Goal: Complete application form: Complete application form

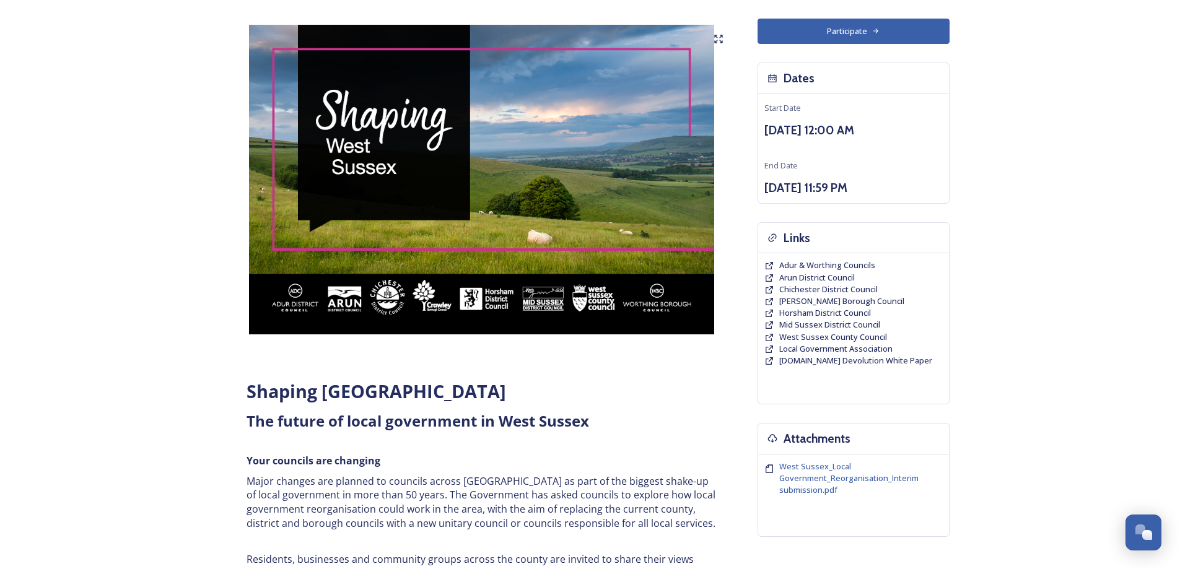
scroll to position [62, 0]
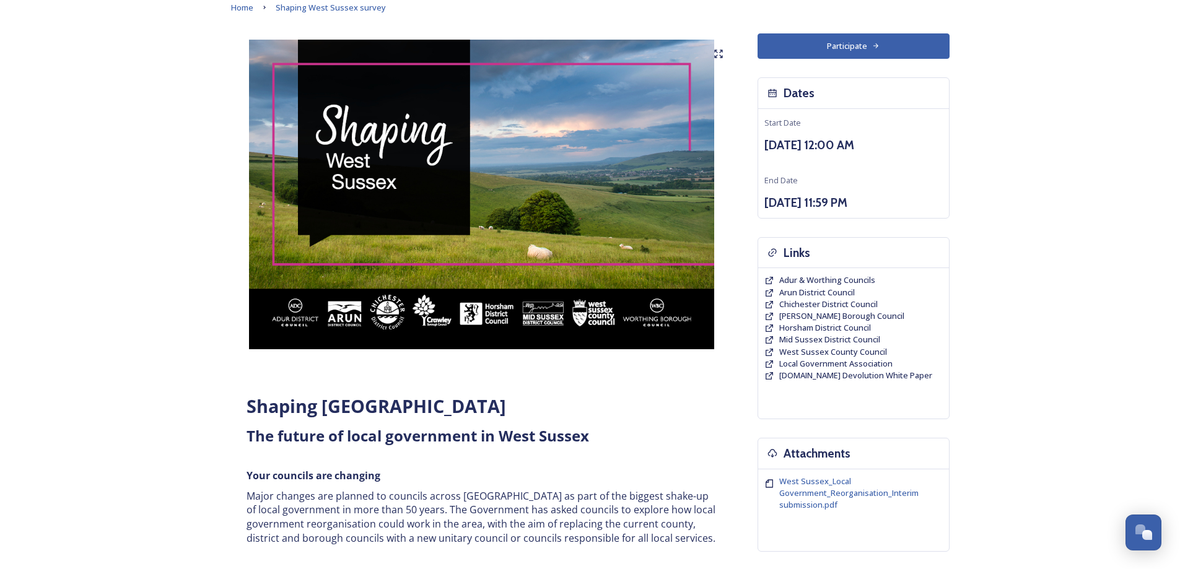
click at [885, 51] on button "Participate" at bounding box center [854, 45] width 192 height 25
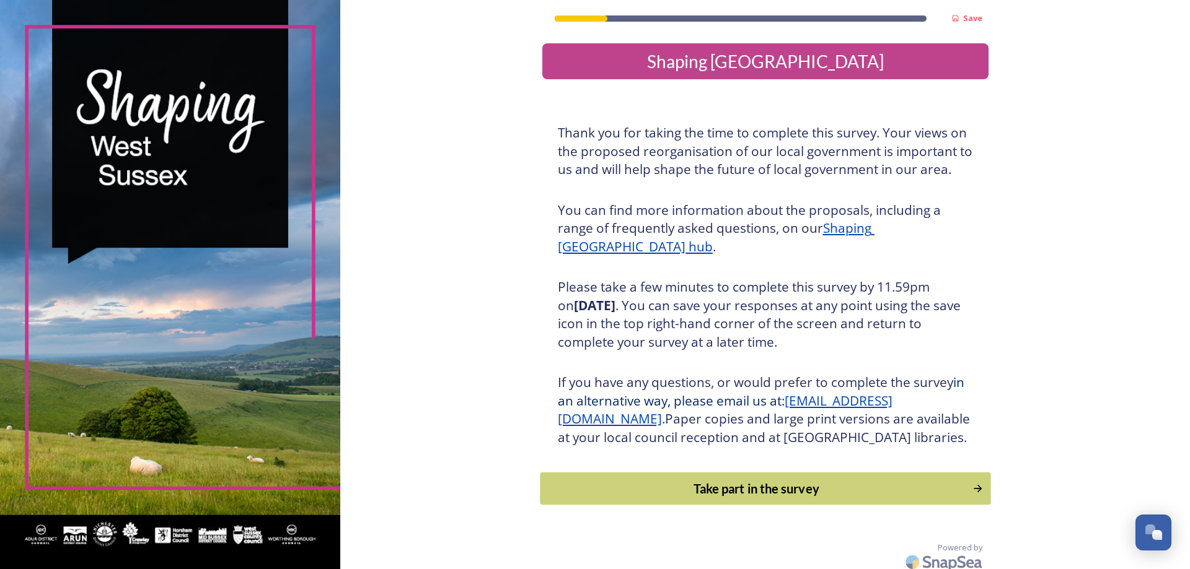
click at [732, 498] on div "Take part in the survey" at bounding box center [755, 489] width 419 height 19
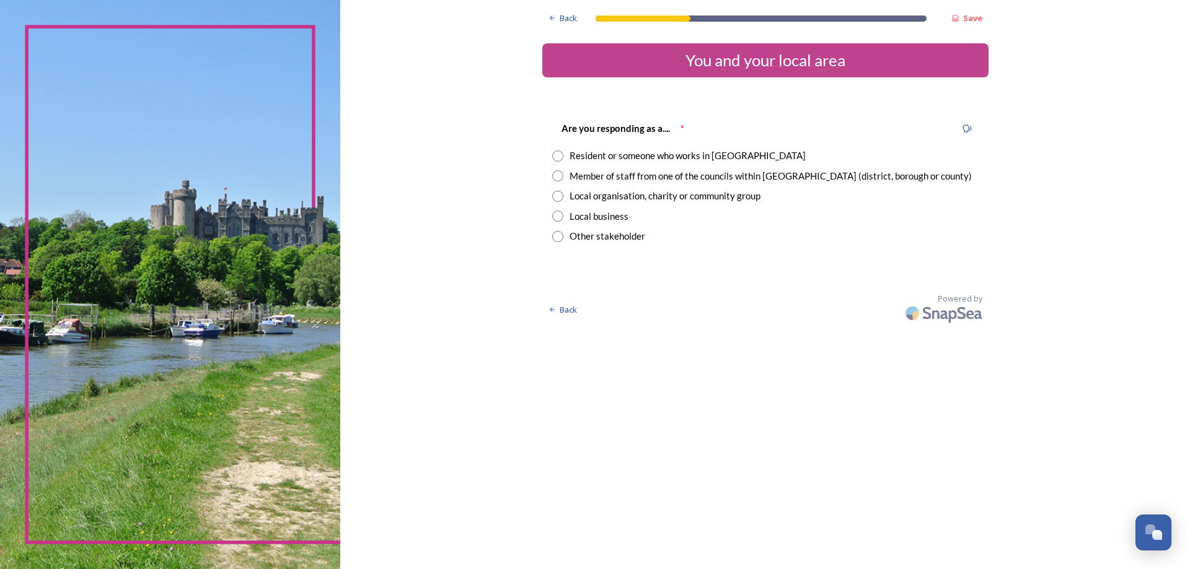
click at [563, 156] on input "radio" at bounding box center [557, 156] width 11 height 11
radio input "true"
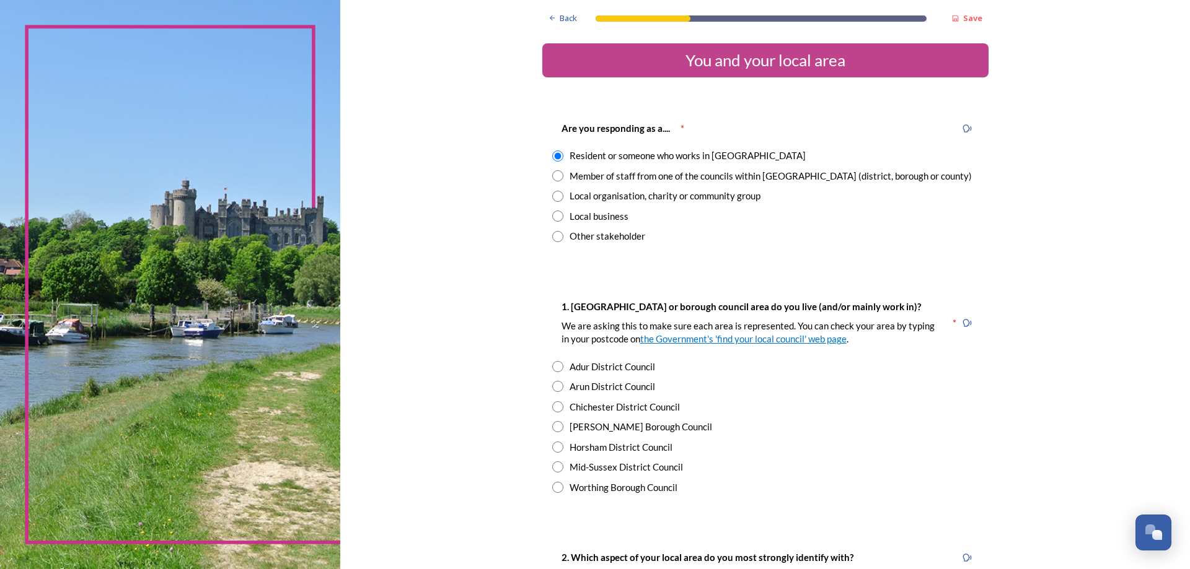
click at [552, 489] on input "radio" at bounding box center [557, 487] width 11 height 11
radio input "true"
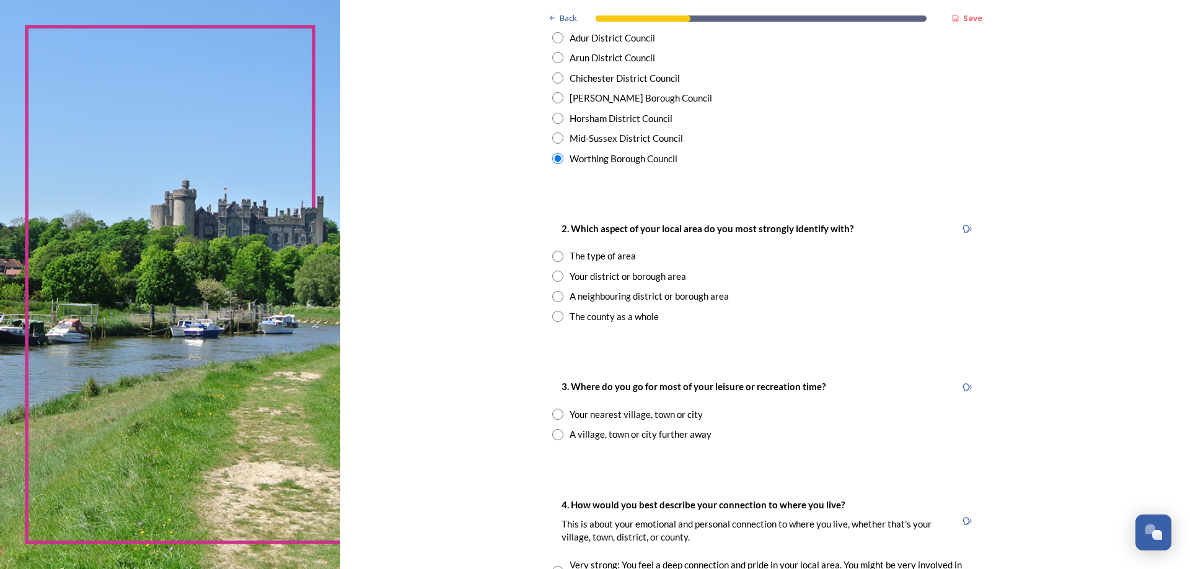
scroll to position [372, 0]
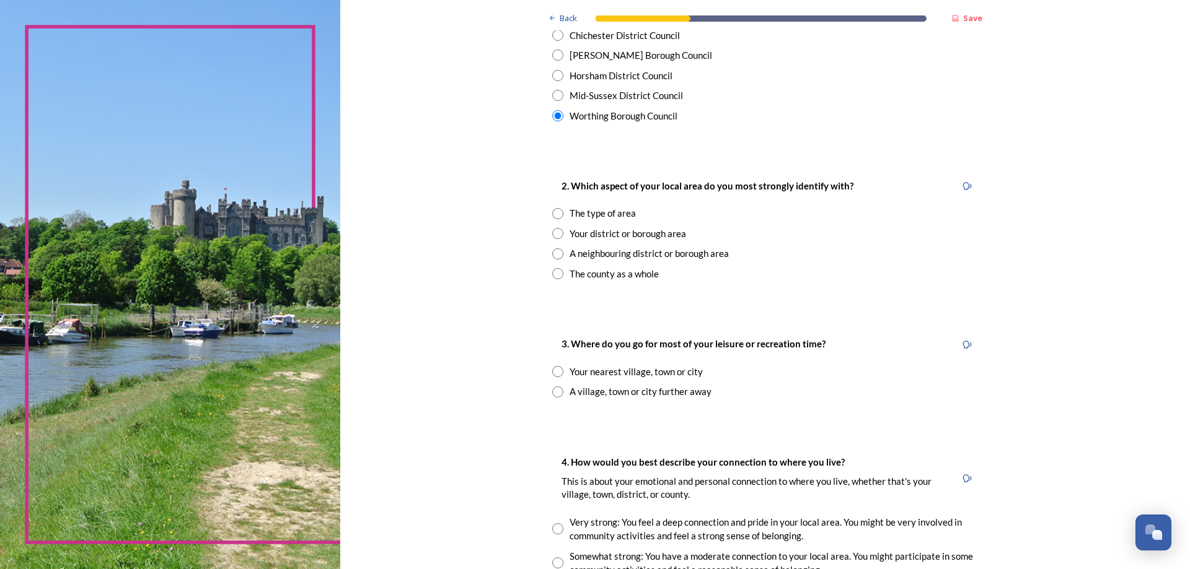
click at [559, 214] on div "The type of area" at bounding box center [765, 213] width 426 height 14
radio input "true"
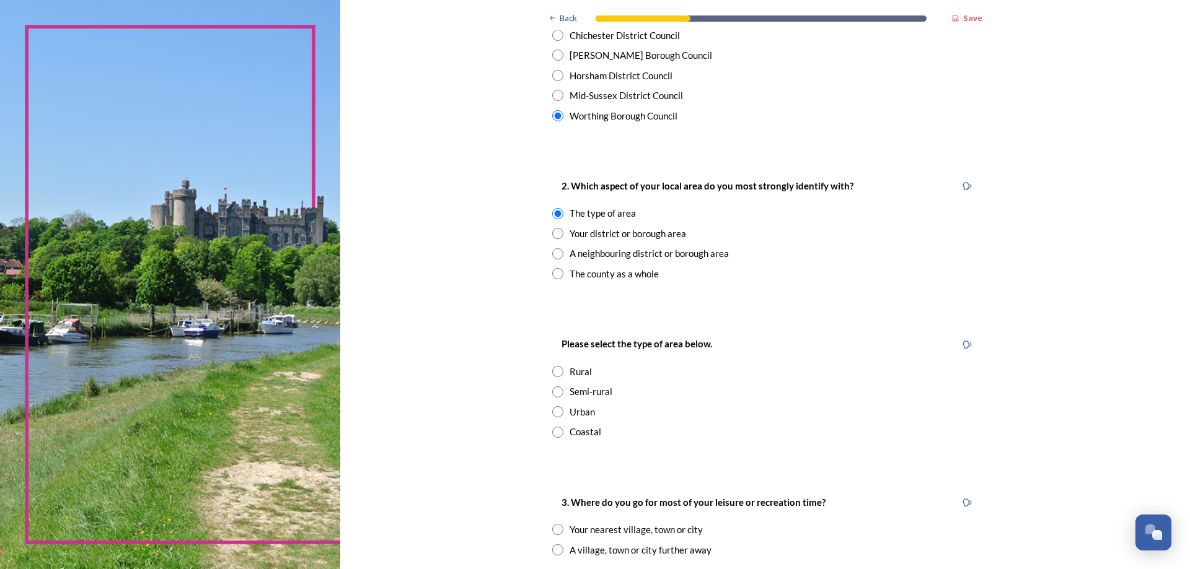
click at [555, 232] on input "radio" at bounding box center [557, 233] width 11 height 11
radio input "true"
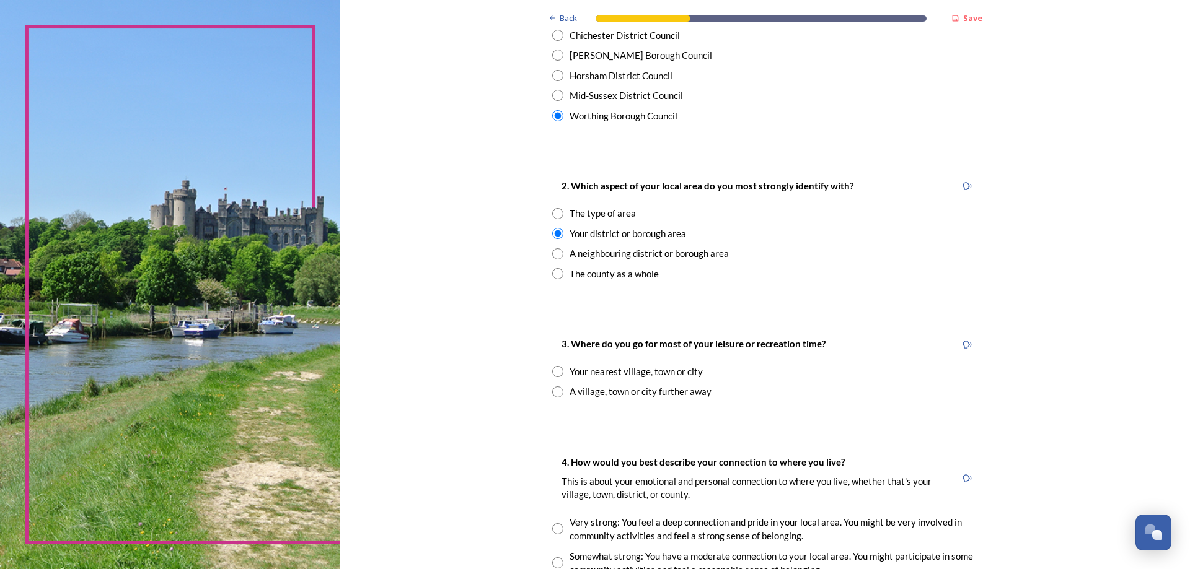
click at [552, 369] on input "radio" at bounding box center [557, 371] width 11 height 11
radio input "true"
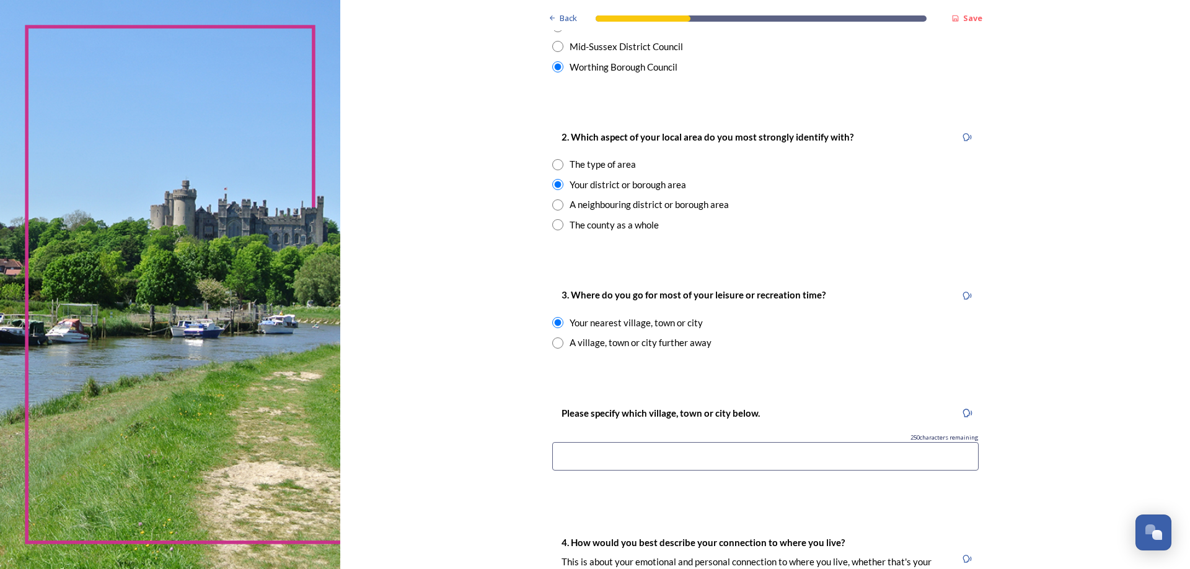
scroll to position [620, 0]
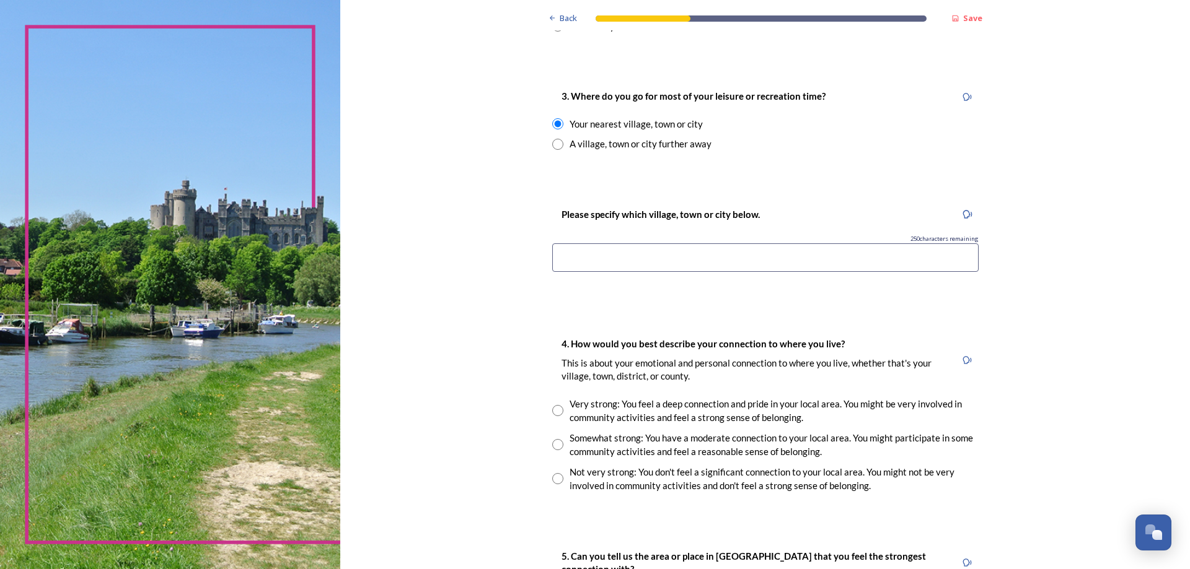
click at [567, 269] on input at bounding box center [765, 257] width 426 height 29
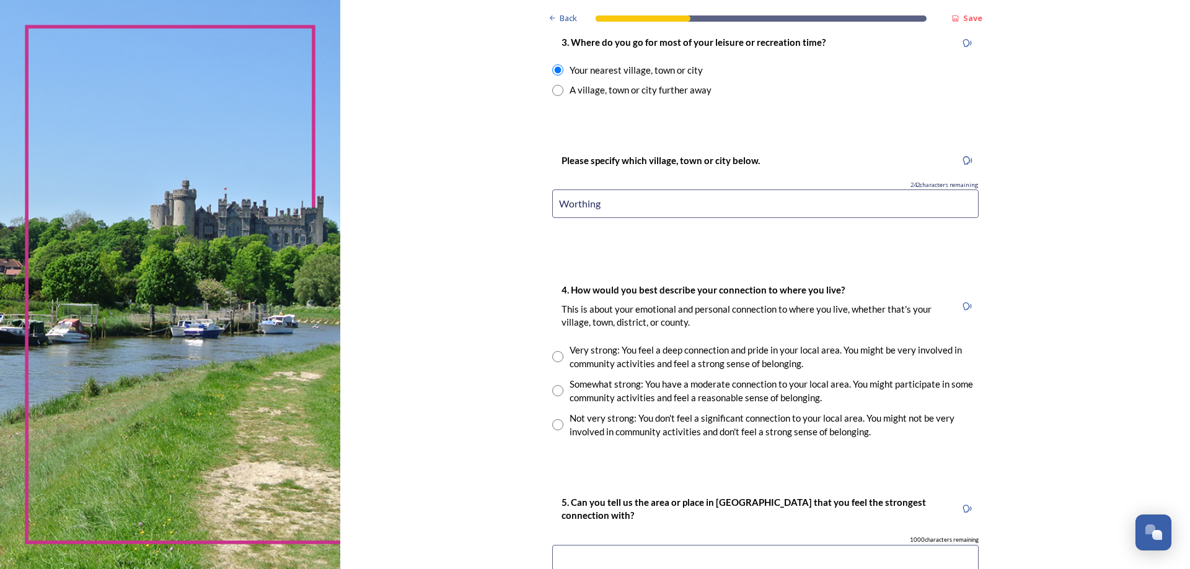
scroll to position [744, 0]
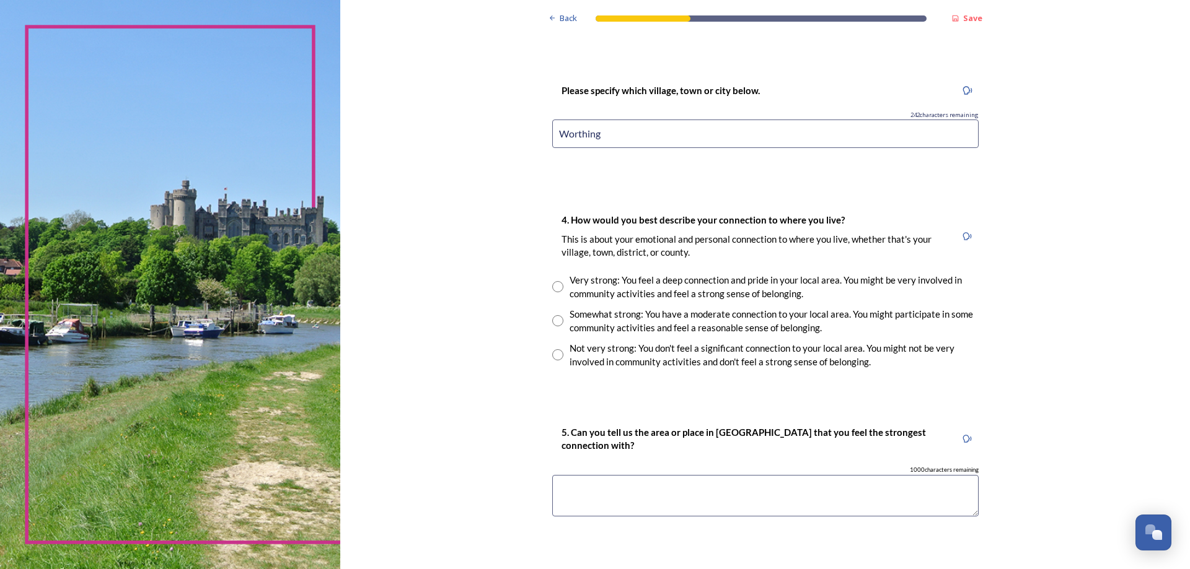
type input "Worthing"
click at [558, 323] on input "radio" at bounding box center [557, 320] width 11 height 11
radio input "true"
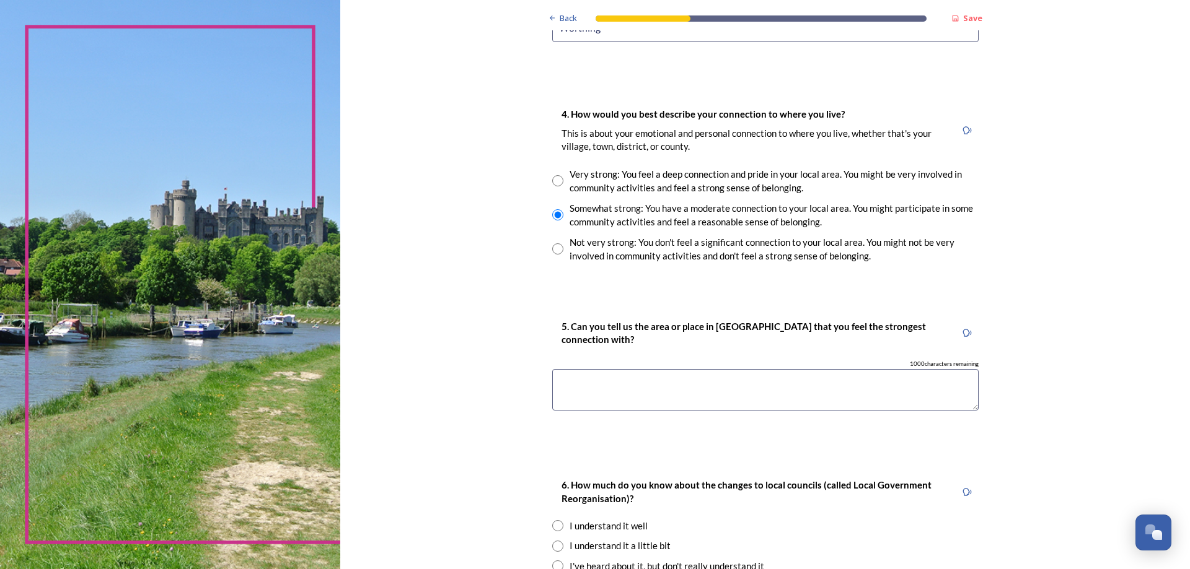
scroll to position [867, 0]
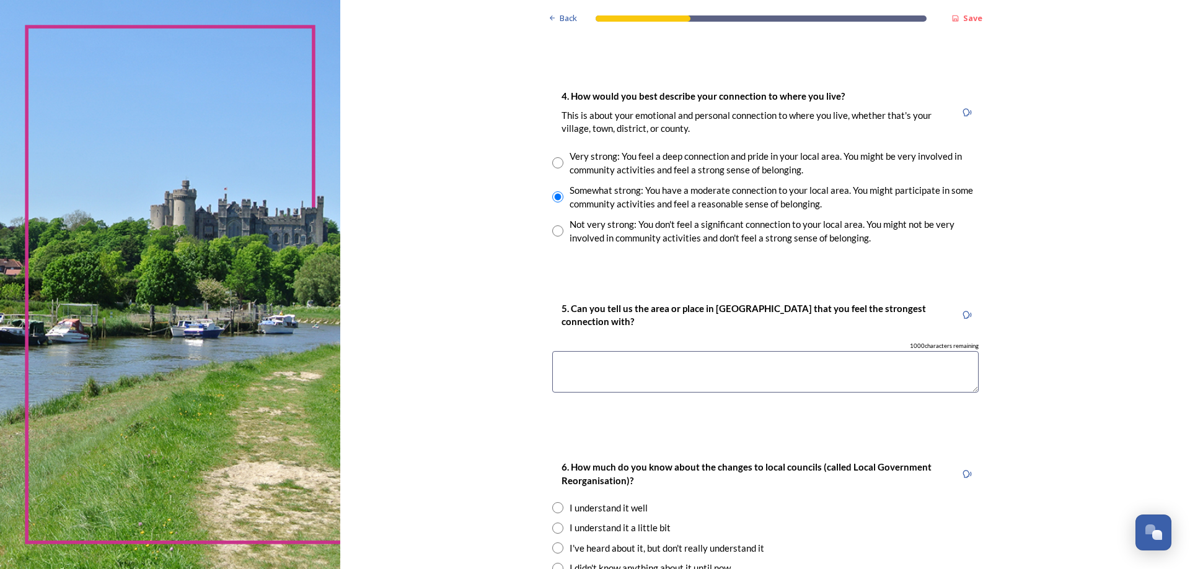
click at [594, 359] on textarea at bounding box center [765, 372] width 426 height 42
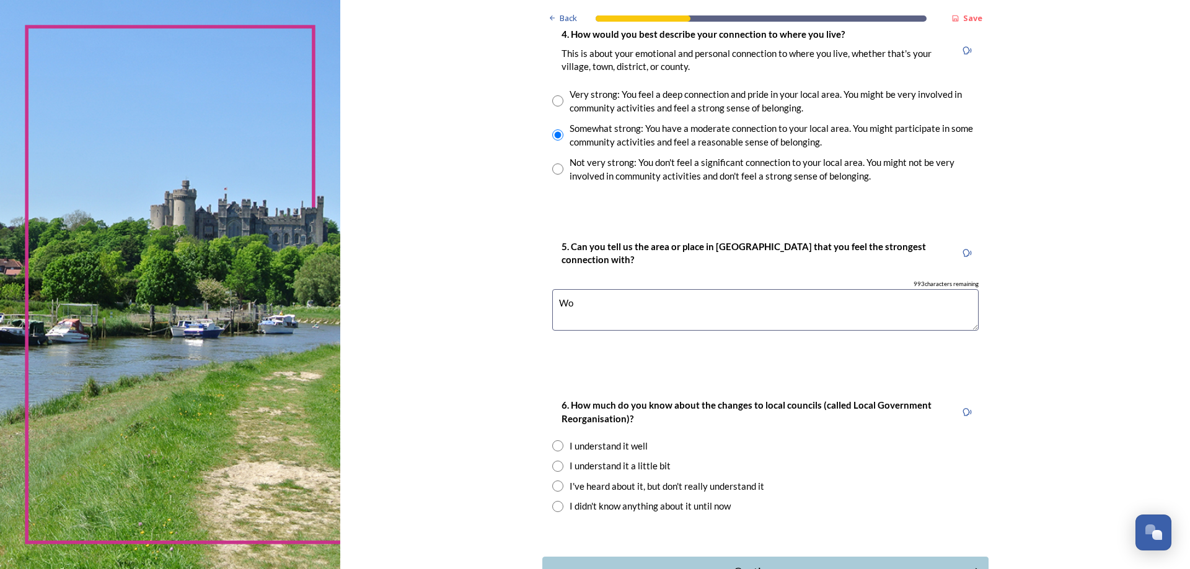
type textarea "W"
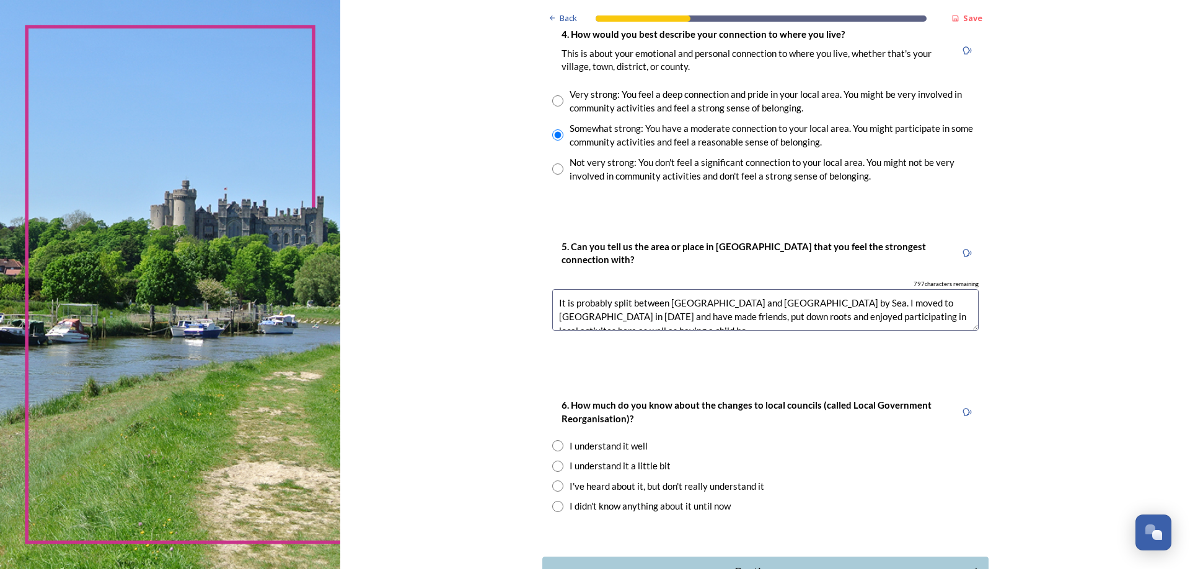
scroll to position [6, 0]
click at [633, 325] on textarea "It is probably split between [GEOGRAPHIC_DATA] and [GEOGRAPHIC_DATA] by Sea. I …" at bounding box center [765, 310] width 426 height 42
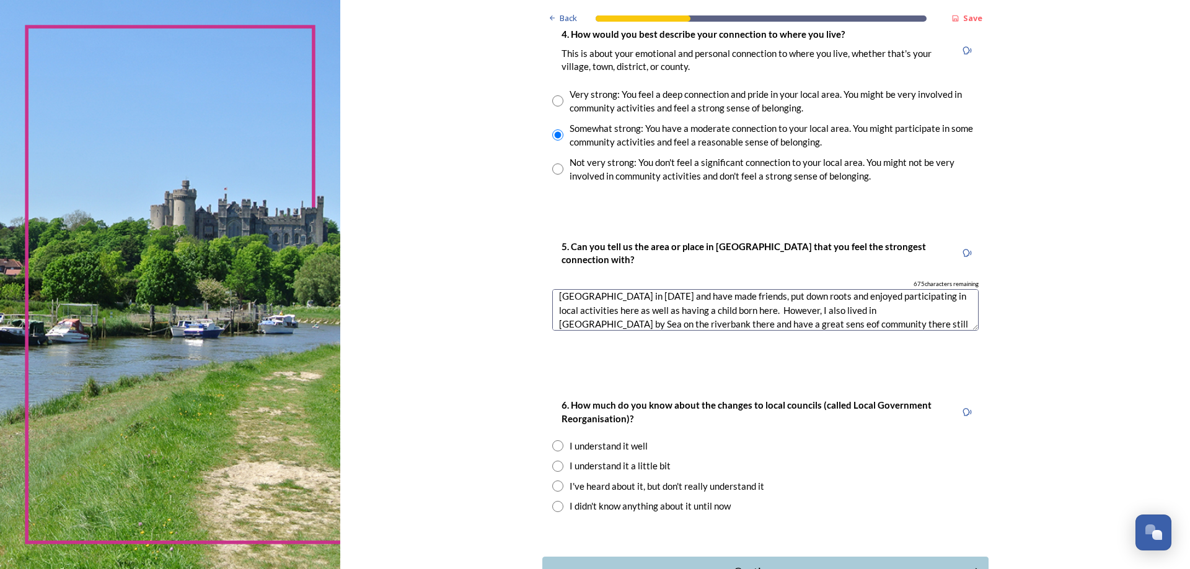
click at [580, 325] on textarea "It is probably split between [GEOGRAPHIC_DATA] and [GEOGRAPHIC_DATA] by Sea. I …" at bounding box center [765, 310] width 426 height 42
click at [575, 324] on textarea "It is probably split between [GEOGRAPHIC_DATA] and [GEOGRAPHIC_DATA] by Sea. I …" at bounding box center [765, 310] width 426 height 42
drag, startPoint x: 682, startPoint y: 323, endPoint x: 622, endPoint y: 307, distance: 62.2
click at [622, 307] on textarea "It is probably split between [GEOGRAPHIC_DATA] and [GEOGRAPHIC_DATA] by Sea. I …" at bounding box center [765, 310] width 426 height 42
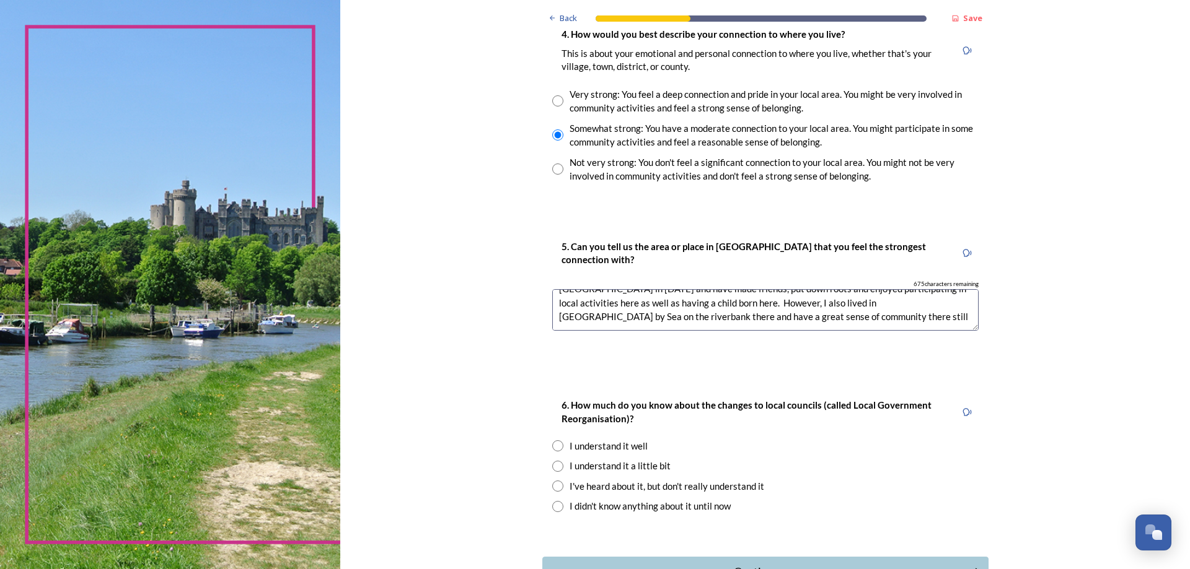
click at [622, 307] on textarea "It is probably split between [GEOGRAPHIC_DATA] and [GEOGRAPHIC_DATA] by Sea. I …" at bounding box center [765, 310] width 426 height 42
drag, startPoint x: 621, startPoint y: 305, endPoint x: 711, endPoint y: 318, distance: 90.2
click at [711, 318] on textarea "It is probably split between [GEOGRAPHIC_DATA] and [GEOGRAPHIC_DATA] by Sea. I …" at bounding box center [765, 310] width 426 height 42
drag, startPoint x: 664, startPoint y: 305, endPoint x: 552, endPoint y: 296, distance: 112.0
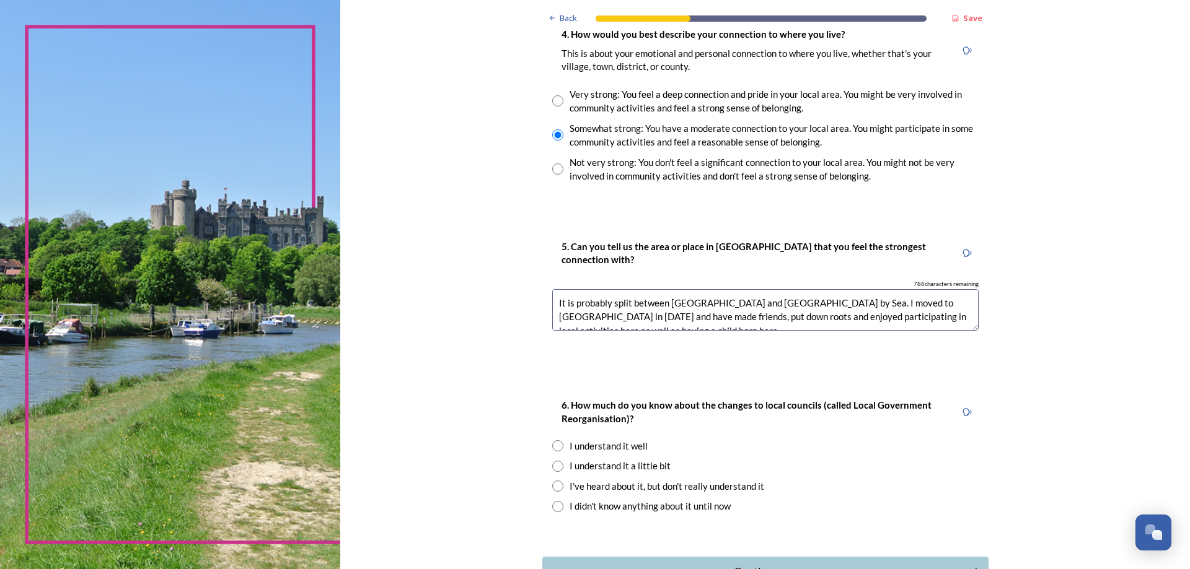
click at [552, 296] on textarea "It is probably split between [GEOGRAPHIC_DATA] and [GEOGRAPHIC_DATA] by Sea. I …" at bounding box center [765, 310] width 426 height 42
drag, startPoint x: 682, startPoint y: 304, endPoint x: 598, endPoint y: 302, distance: 83.7
click at [598, 302] on textarea "Worthing and Shoreham by Sea. I moved to [GEOGRAPHIC_DATA] in [DATE] and have m…" at bounding box center [765, 310] width 426 height 42
click at [831, 320] on textarea "Worthing - I moved to [GEOGRAPHIC_DATA] in [DATE] and have made friends, put do…" at bounding box center [765, 310] width 426 height 42
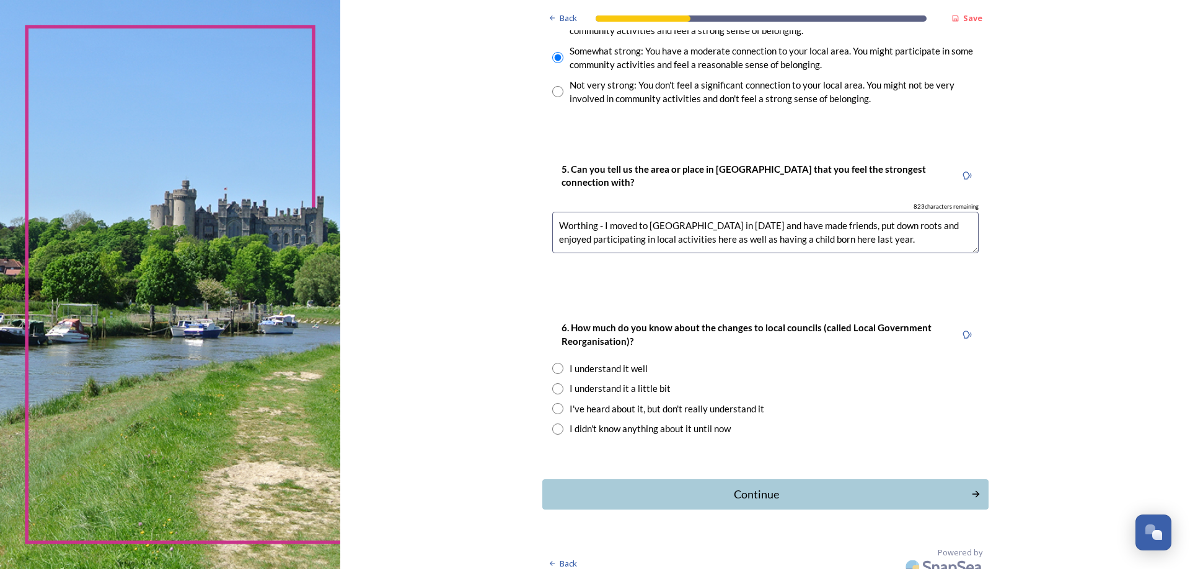
scroll to position [1019, 0]
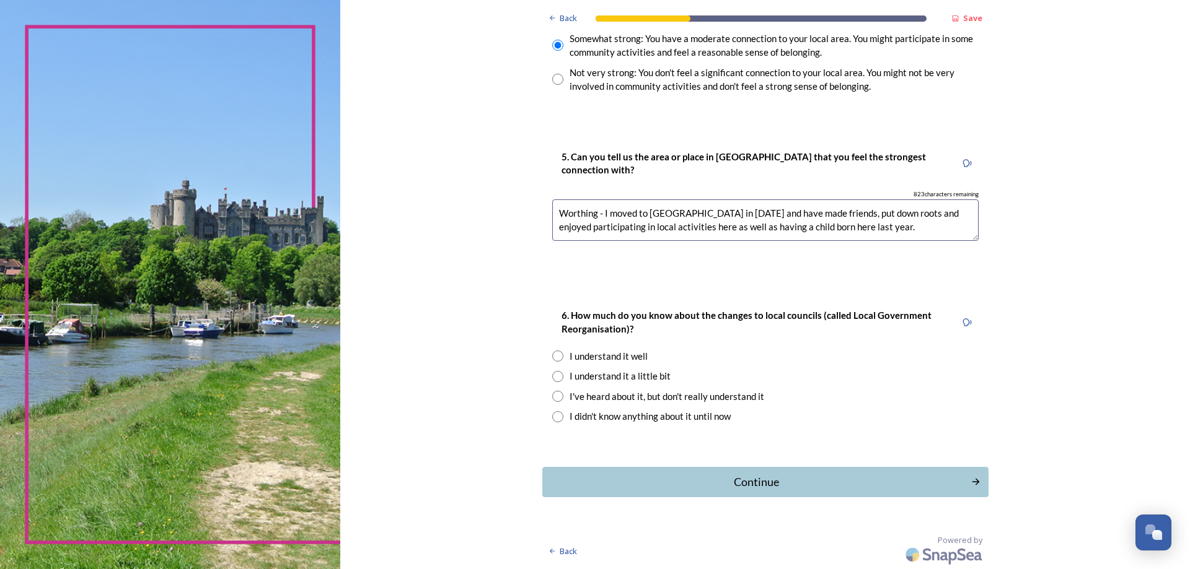
type textarea "Worthing - I moved to [GEOGRAPHIC_DATA] in [DATE] and have made friends, put do…"
click at [559, 397] on div "I've heard about it, but don't really understand it" at bounding box center [765, 397] width 426 height 14
radio input "true"
click at [558, 379] on input "radio" at bounding box center [557, 376] width 11 height 11
radio input "true"
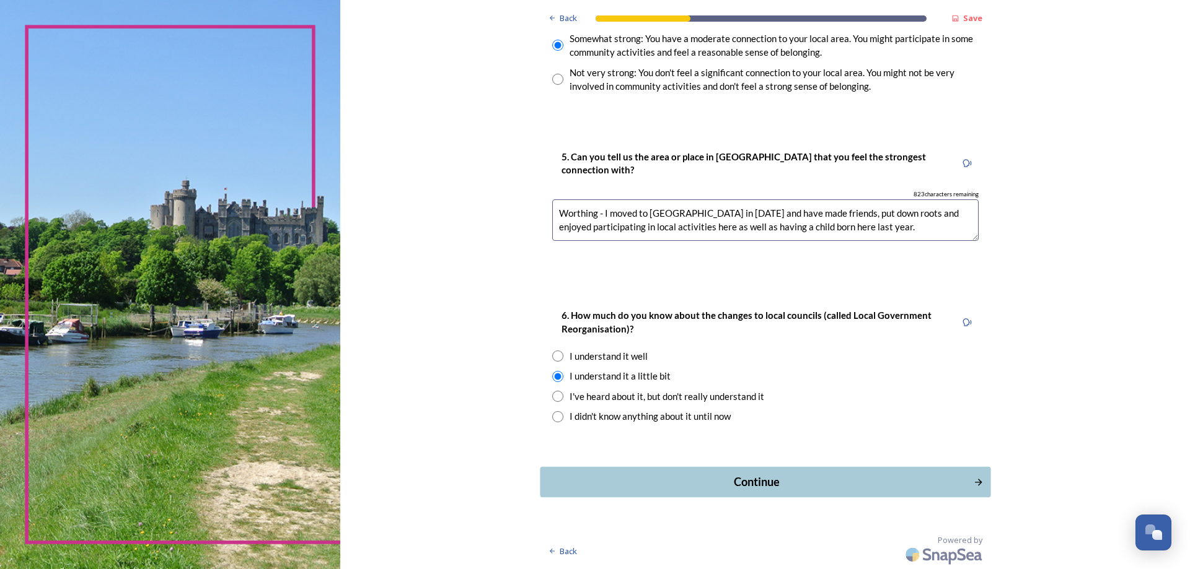
click at [770, 483] on div "Continue" at bounding box center [755, 482] width 419 height 17
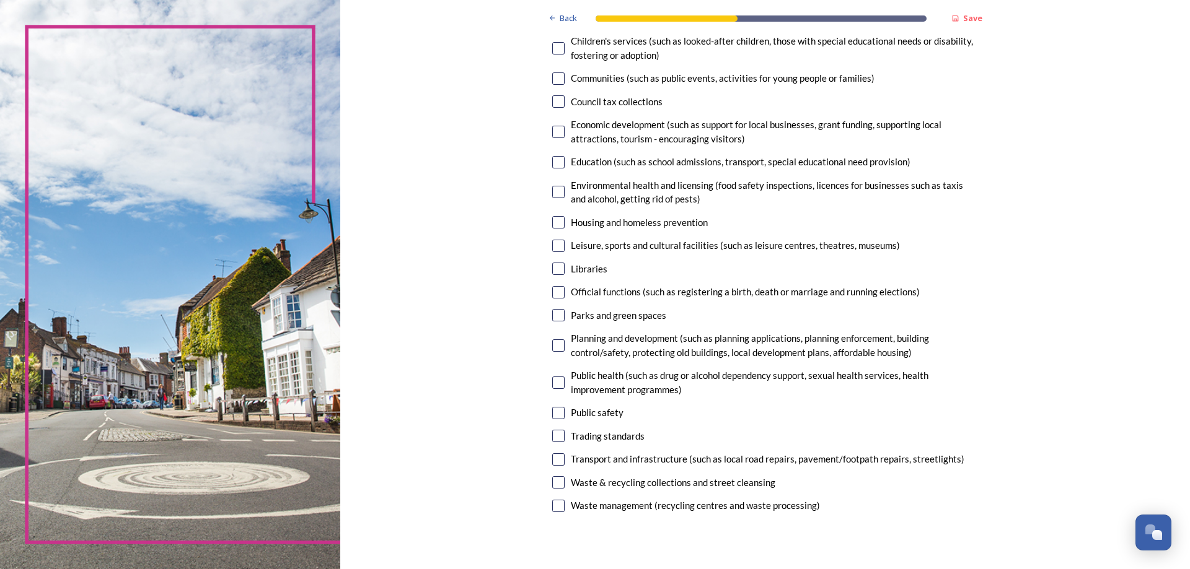
scroll to position [186, 0]
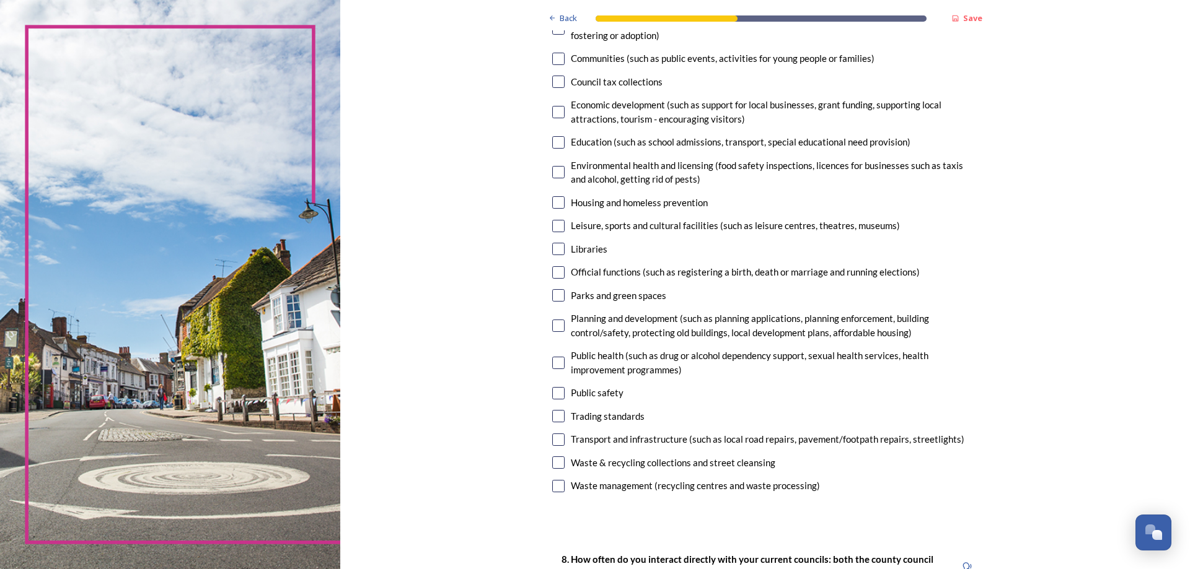
click at [553, 246] on input "checkbox" at bounding box center [558, 249] width 12 height 12
checkbox input "true"
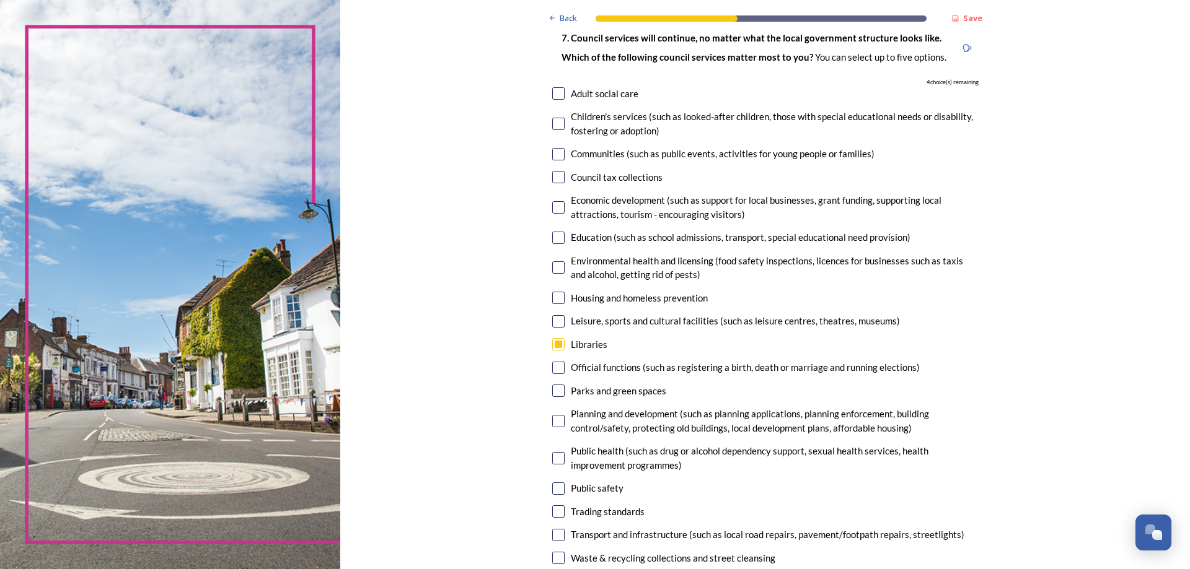
scroll to position [62, 0]
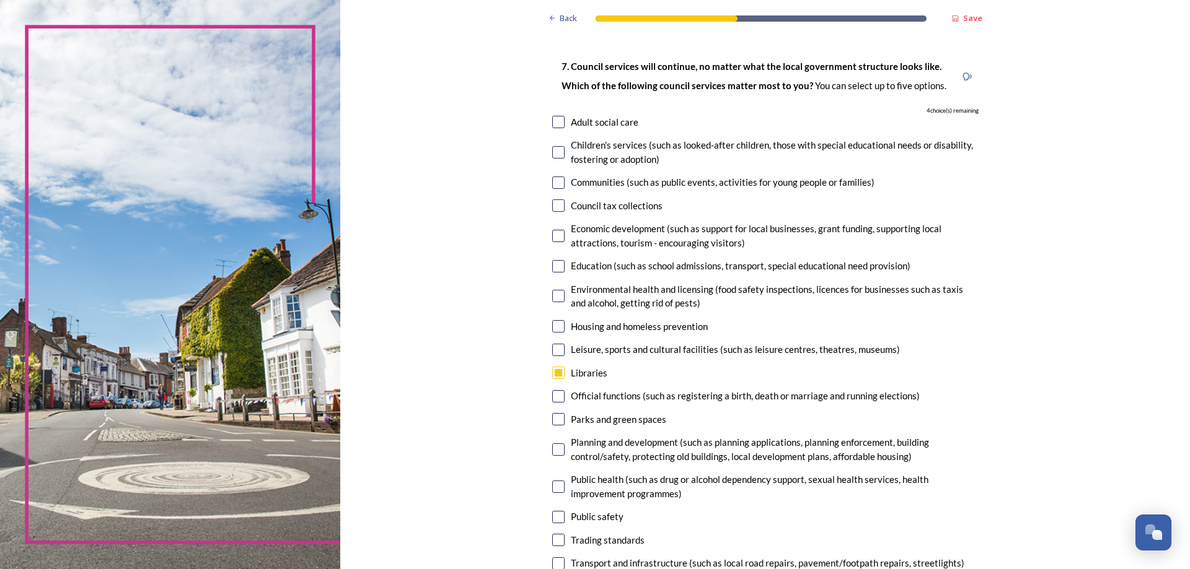
click at [554, 121] on input "checkbox" at bounding box center [558, 122] width 12 height 12
checkbox input "true"
click at [555, 269] on input "checkbox" at bounding box center [558, 266] width 12 height 12
checkbox input "true"
click at [559, 183] on div "Communities (such as public events, activities for young people or families)" at bounding box center [765, 182] width 426 height 14
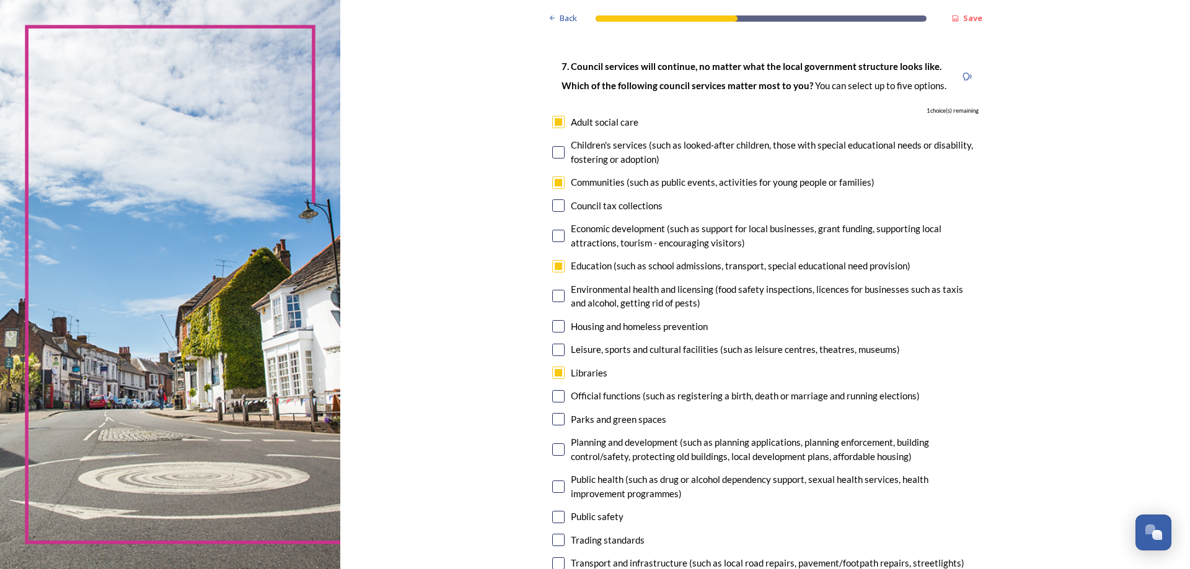
checkbox input "true"
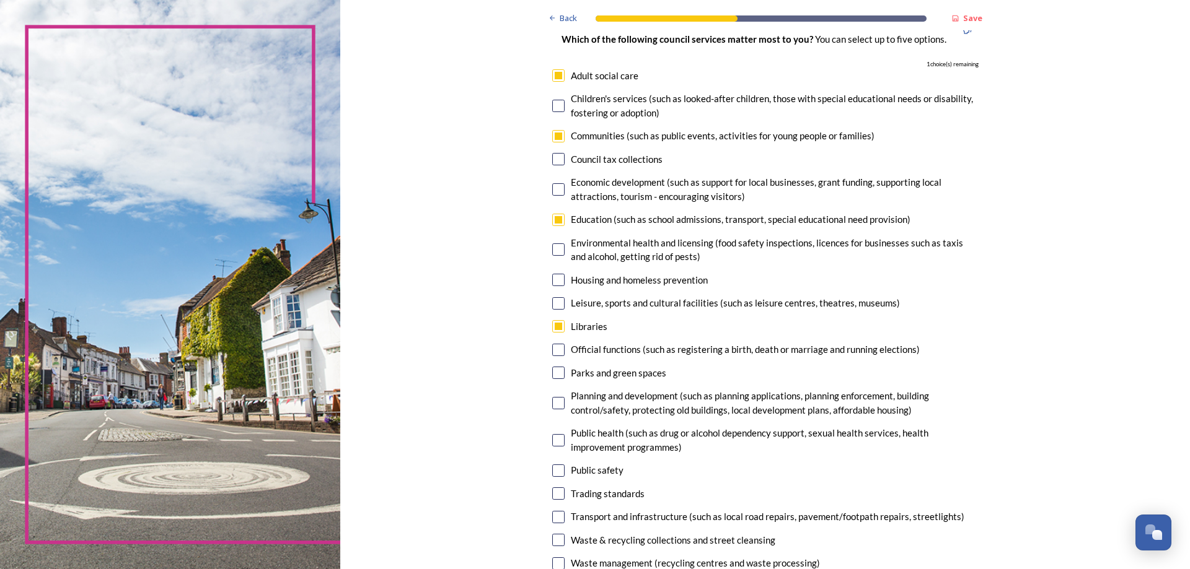
scroll to position [186, 0]
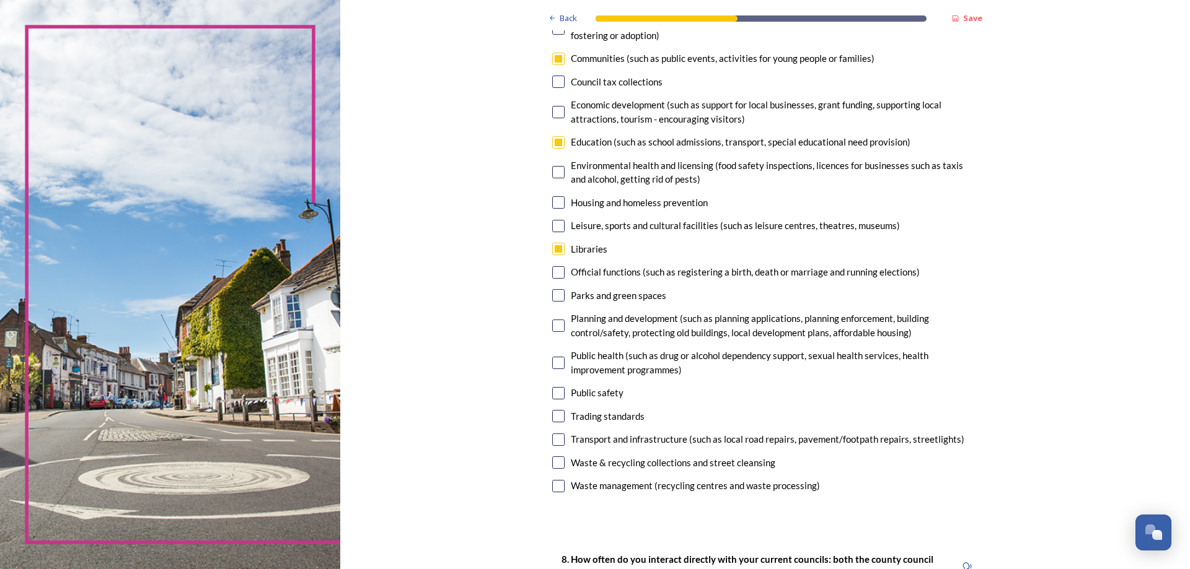
click at [553, 323] on input "checkbox" at bounding box center [558, 326] width 12 height 12
checkbox input "true"
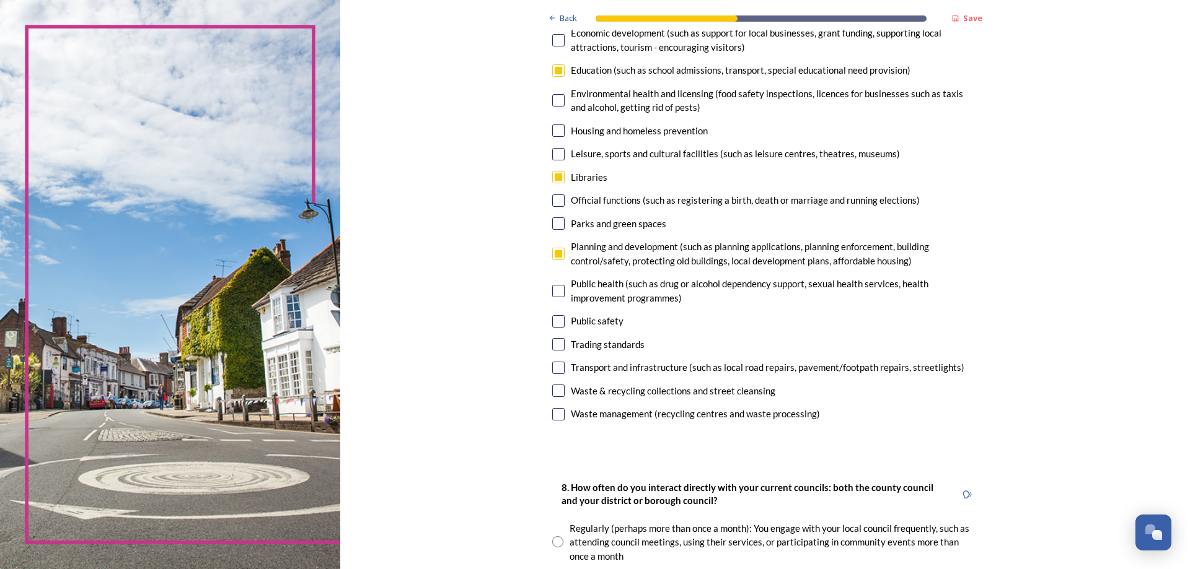
scroll to position [496, 0]
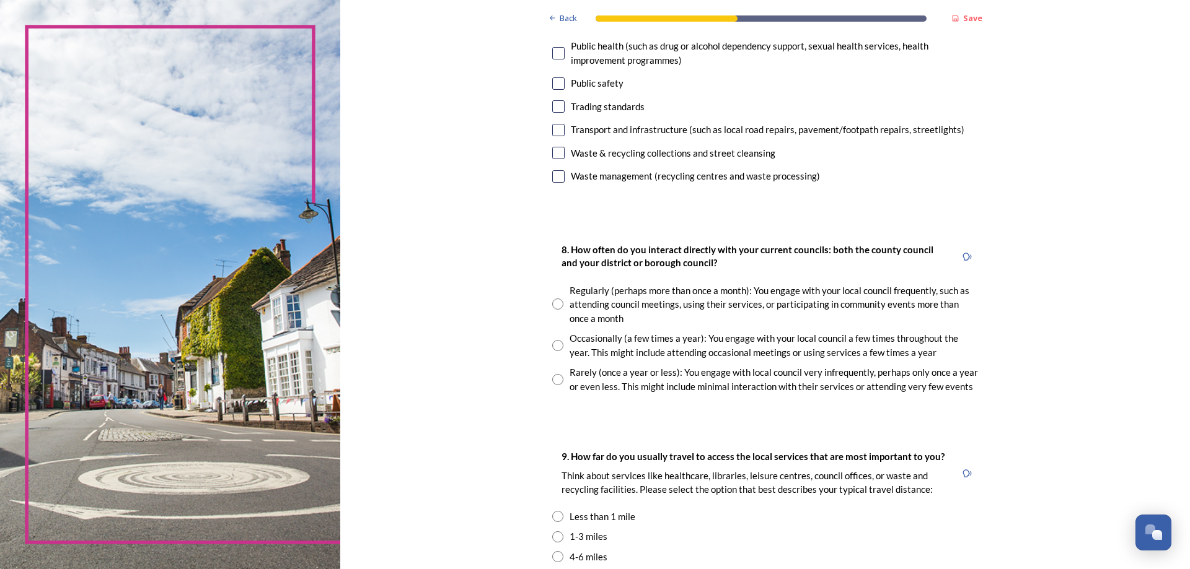
click at [556, 347] on input "radio" at bounding box center [557, 345] width 11 height 11
radio input "true"
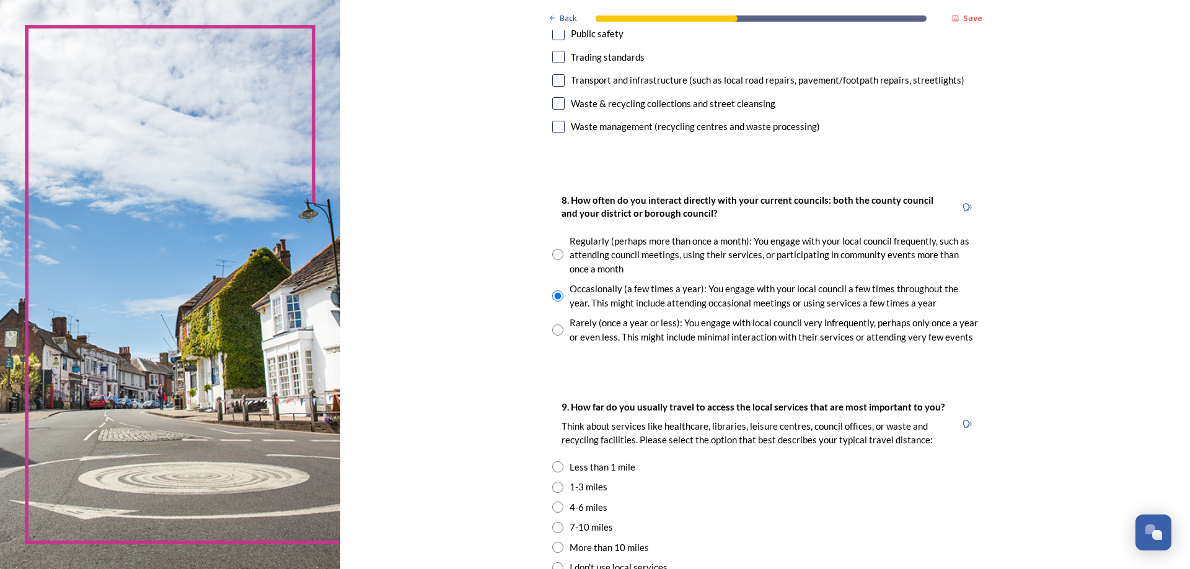
scroll to position [682, 0]
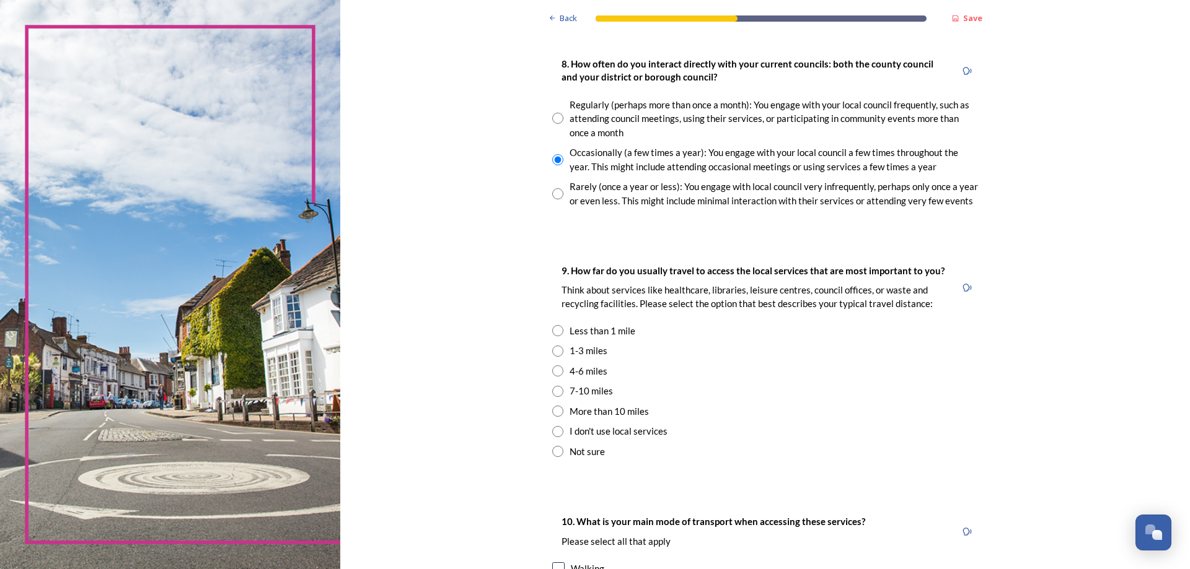
click at [553, 351] on input "radio" at bounding box center [557, 351] width 11 height 11
radio input "true"
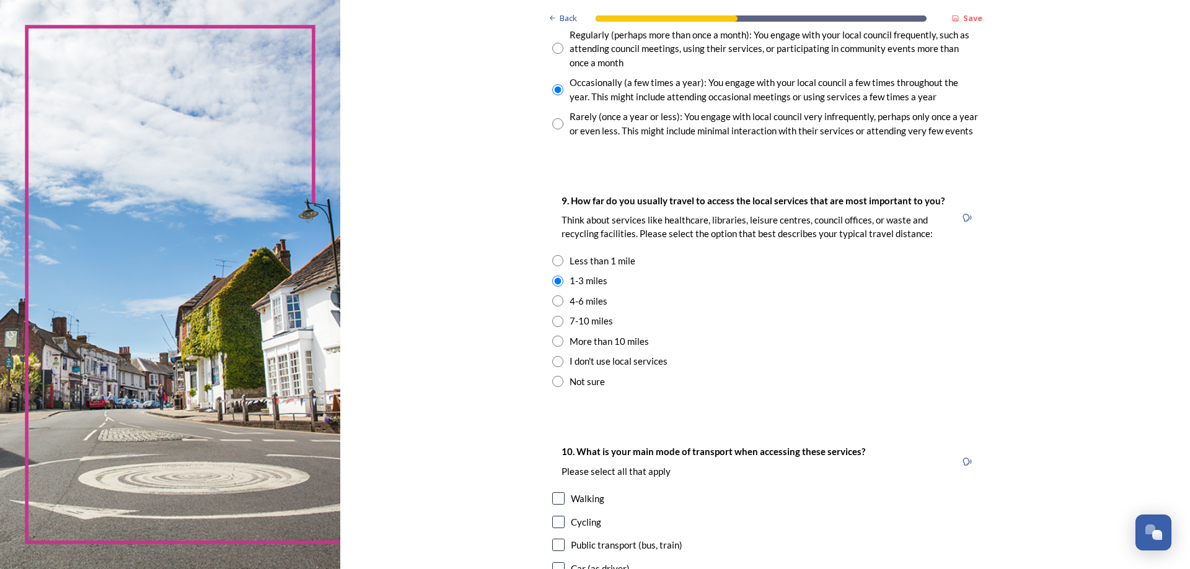
scroll to position [929, 0]
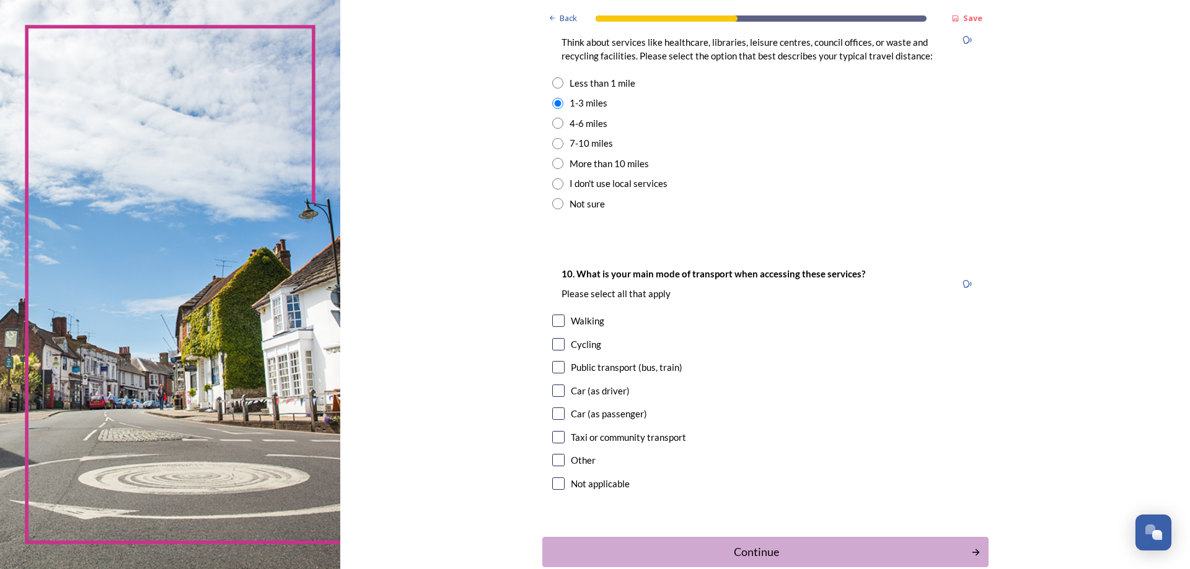
click at [557, 318] on input "checkbox" at bounding box center [558, 321] width 12 height 12
checkbox input "true"
click at [555, 411] on input "checkbox" at bounding box center [558, 414] width 12 height 12
checkbox input "true"
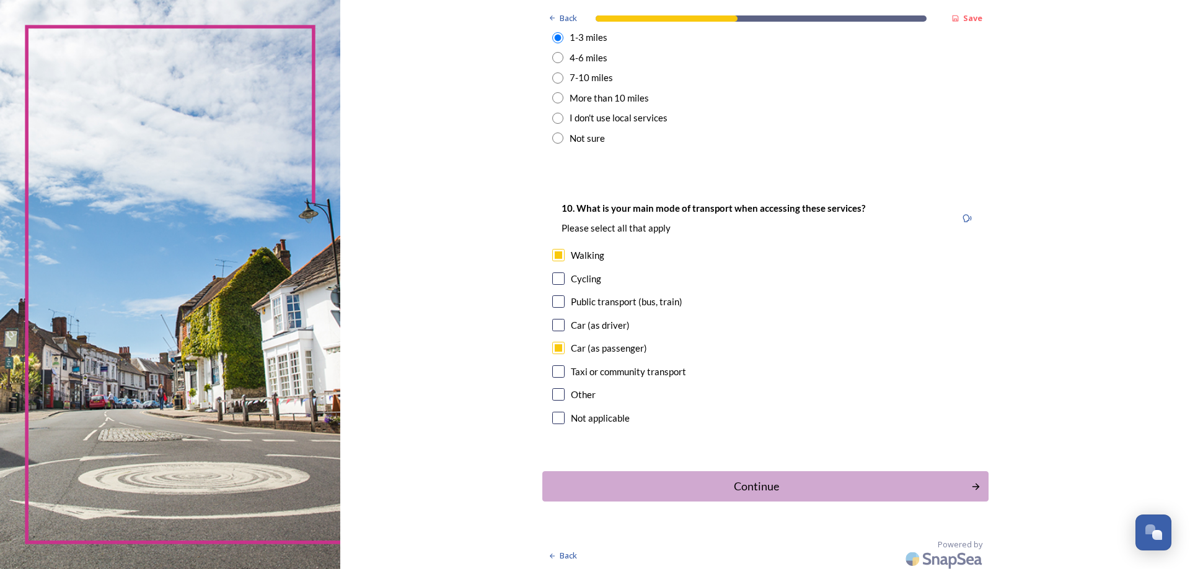
scroll to position [999, 0]
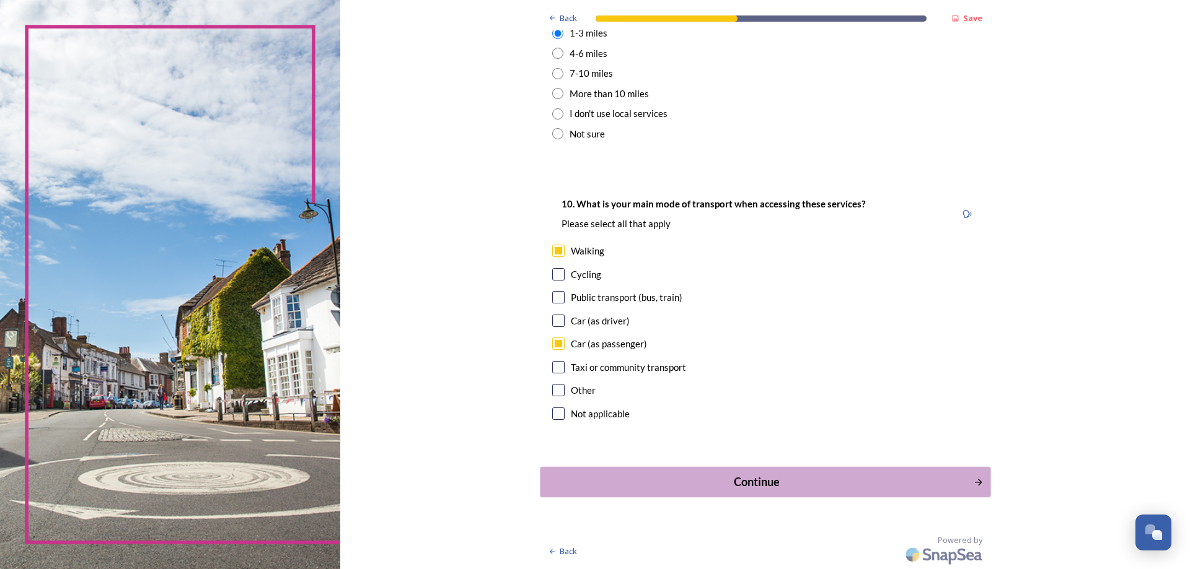
click at [748, 478] on div "Continue" at bounding box center [755, 482] width 419 height 17
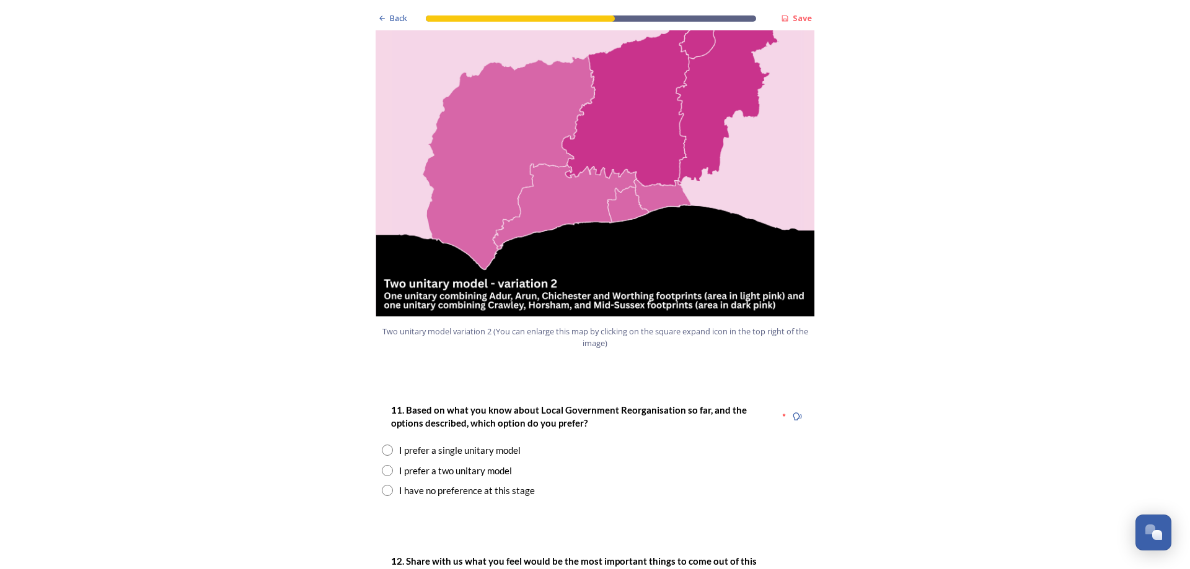
scroll to position [1363, 0]
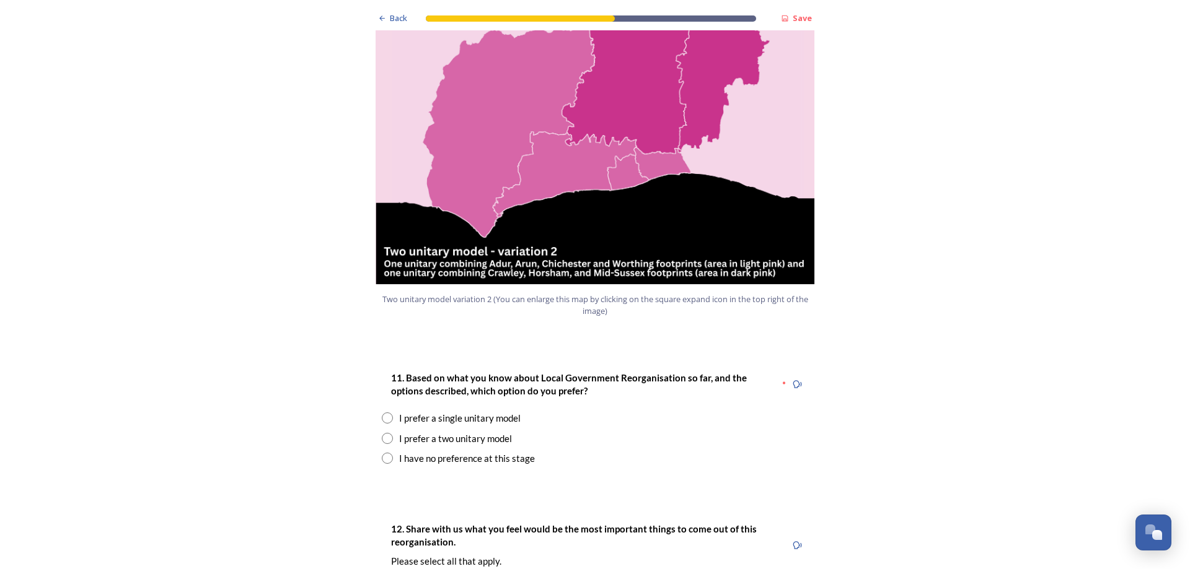
click at [383, 433] on input "radio" at bounding box center [387, 438] width 11 height 11
radio input "true"
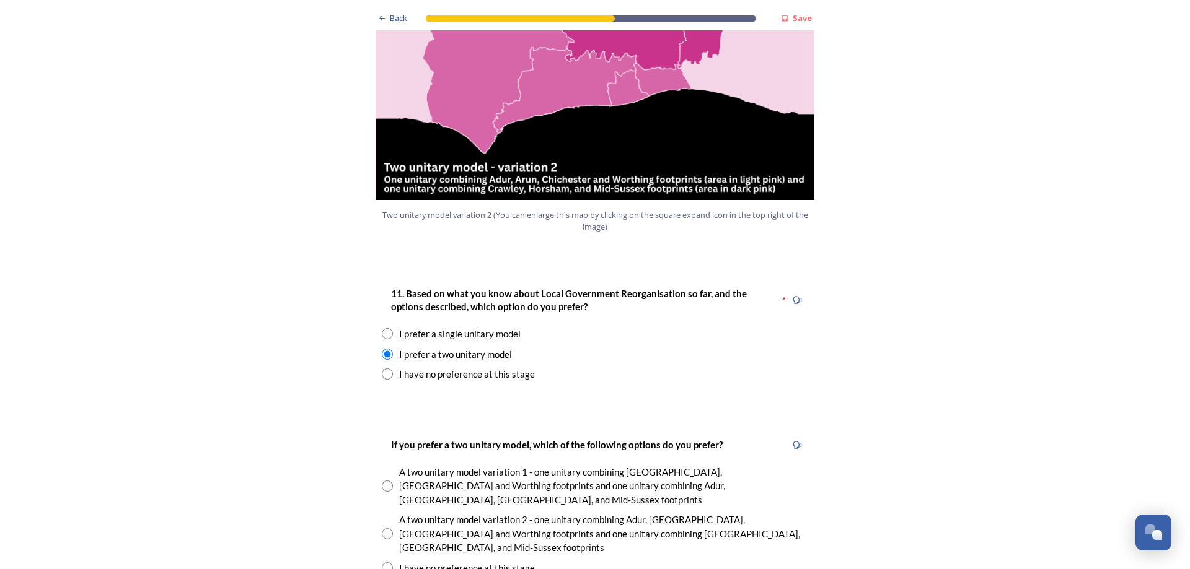
scroll to position [1611, 0]
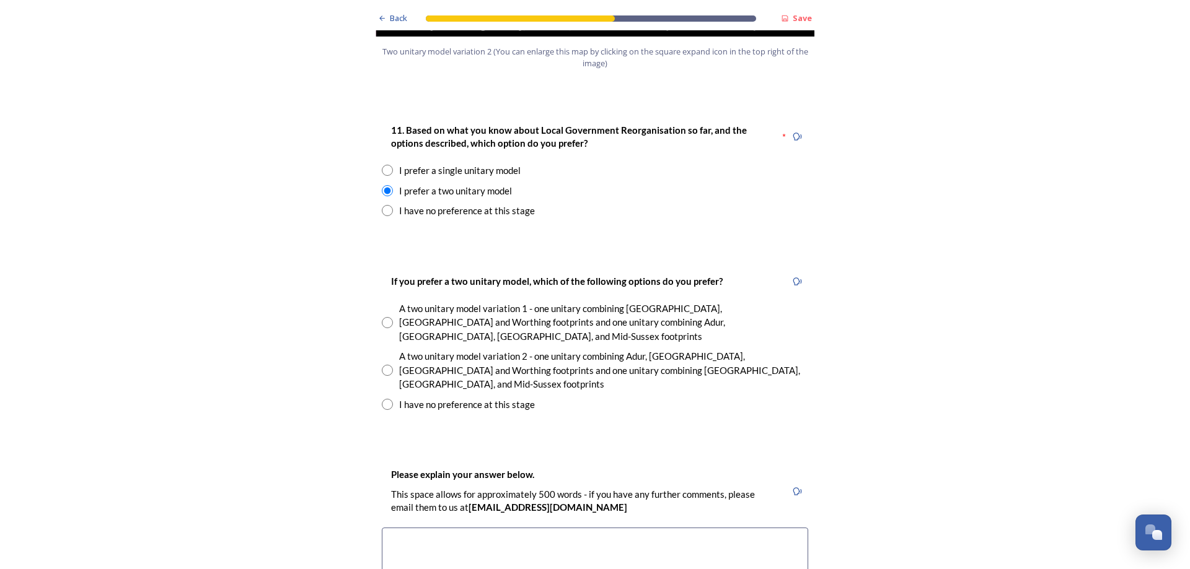
click at [385, 365] on input "radio" at bounding box center [387, 370] width 11 height 11
radio input "true"
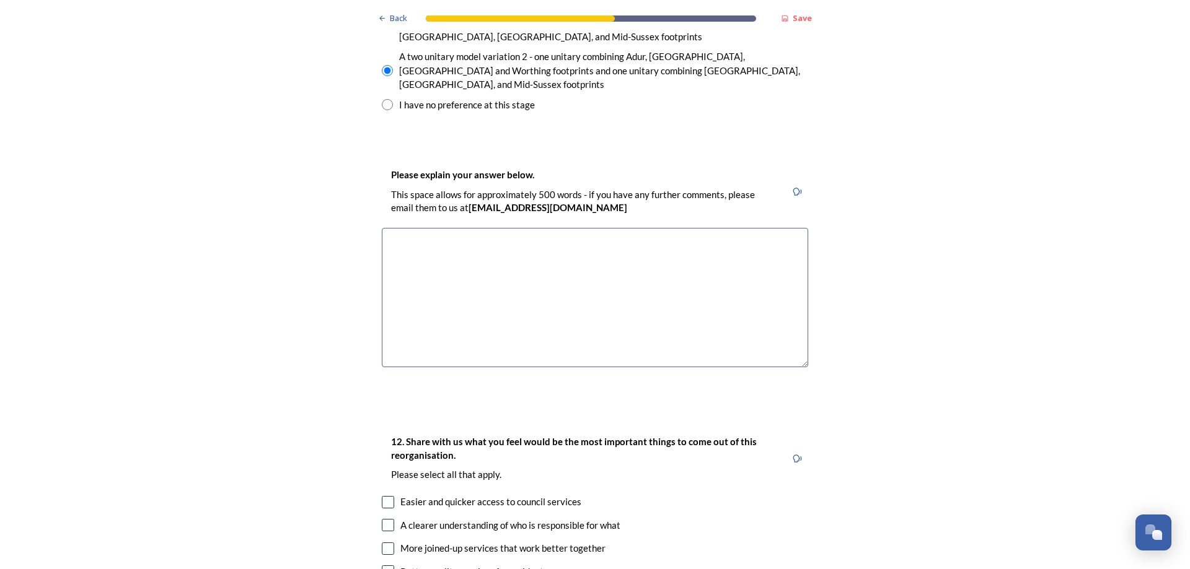
scroll to position [1921, 0]
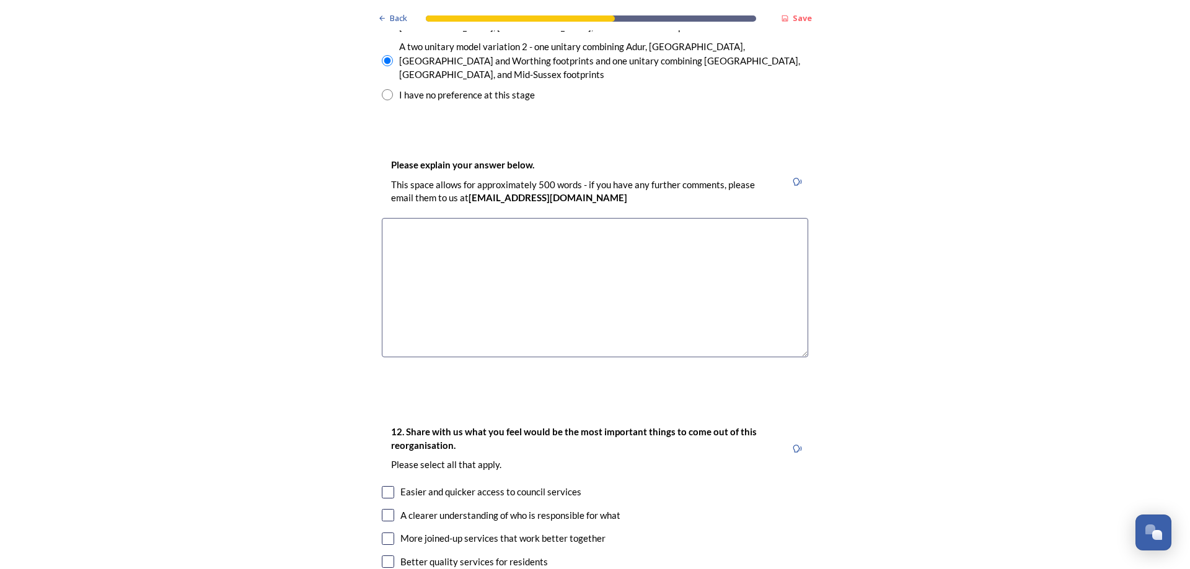
click at [423, 241] on textarea at bounding box center [595, 287] width 426 height 139
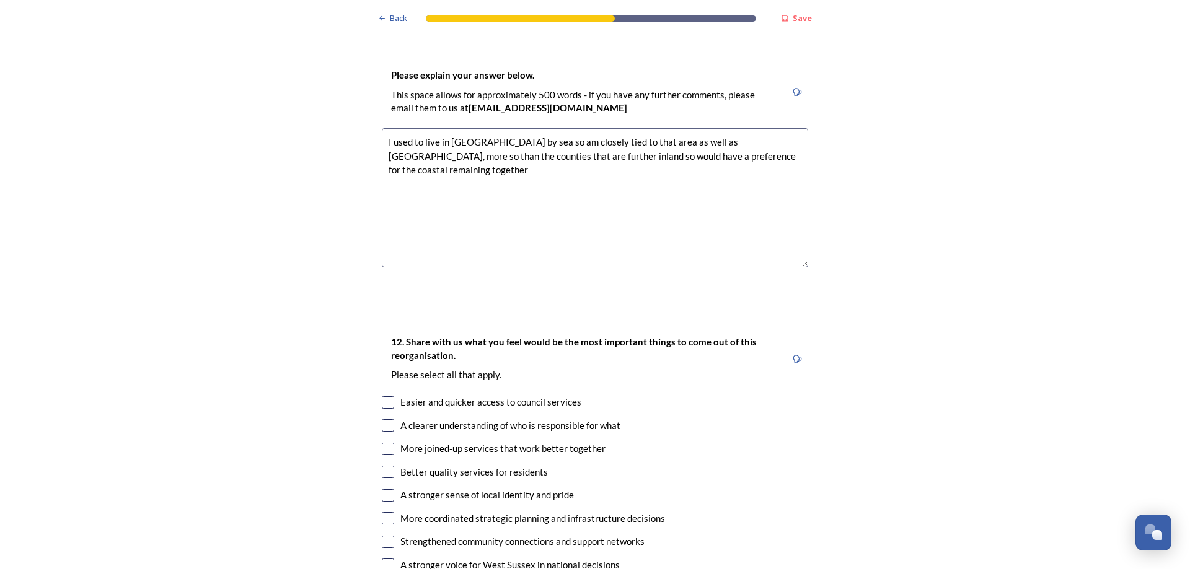
scroll to position [2107, 0]
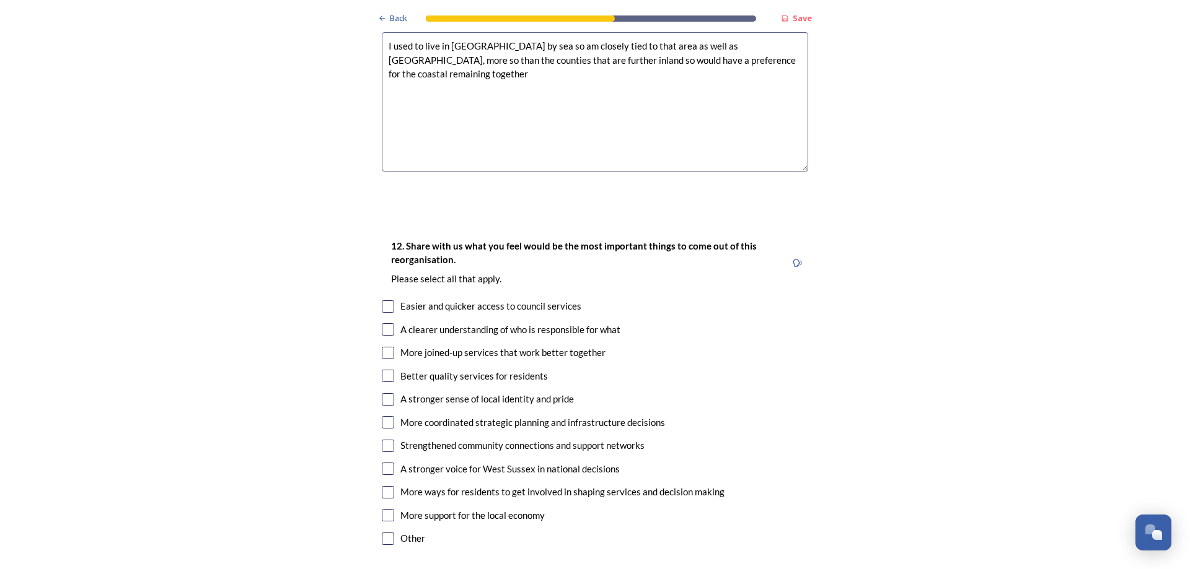
type textarea "I used to live in [GEOGRAPHIC_DATA] by sea so am closely tied to that area as w…"
click at [382, 301] on input "checkbox" at bounding box center [388, 307] width 12 height 12
checkbox input "true"
click at [384, 323] on input "checkbox" at bounding box center [388, 329] width 12 height 12
checkbox input "true"
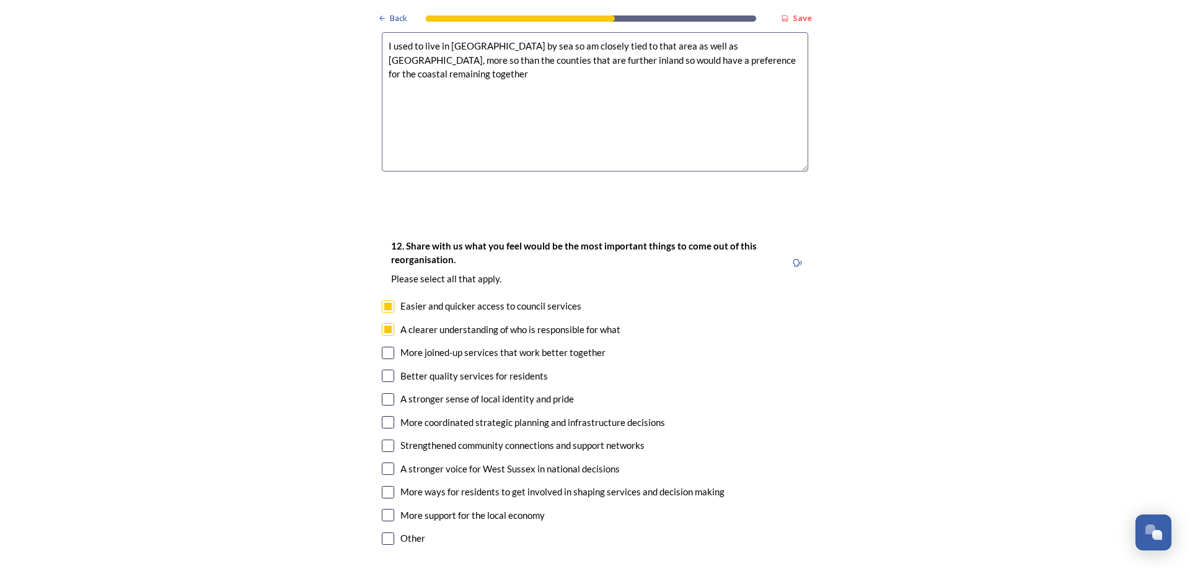
click at [382, 347] on input "checkbox" at bounding box center [388, 353] width 12 height 12
checkbox input "true"
click at [385, 440] on input "checkbox" at bounding box center [388, 446] width 12 height 12
click at [388, 440] on input "checkbox" at bounding box center [388, 446] width 12 height 12
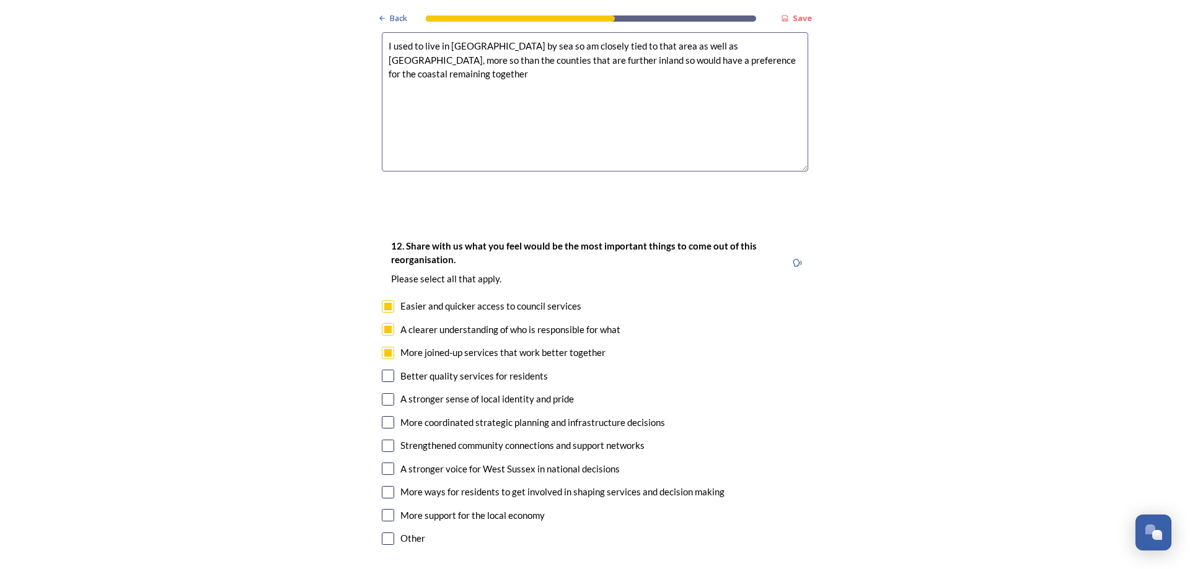
checkbox input "true"
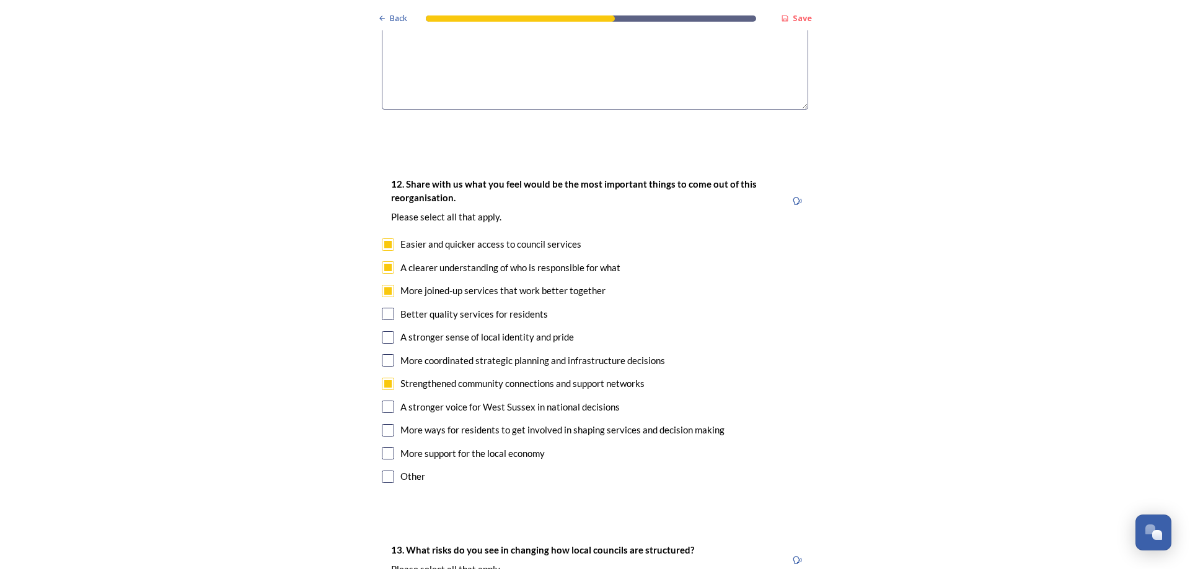
click at [384, 424] on input "checkbox" at bounding box center [388, 430] width 12 height 12
checkbox input "true"
click at [385, 401] on input "checkbox" at bounding box center [388, 407] width 12 height 12
checkbox input "true"
click at [388, 447] on input "checkbox" at bounding box center [388, 453] width 12 height 12
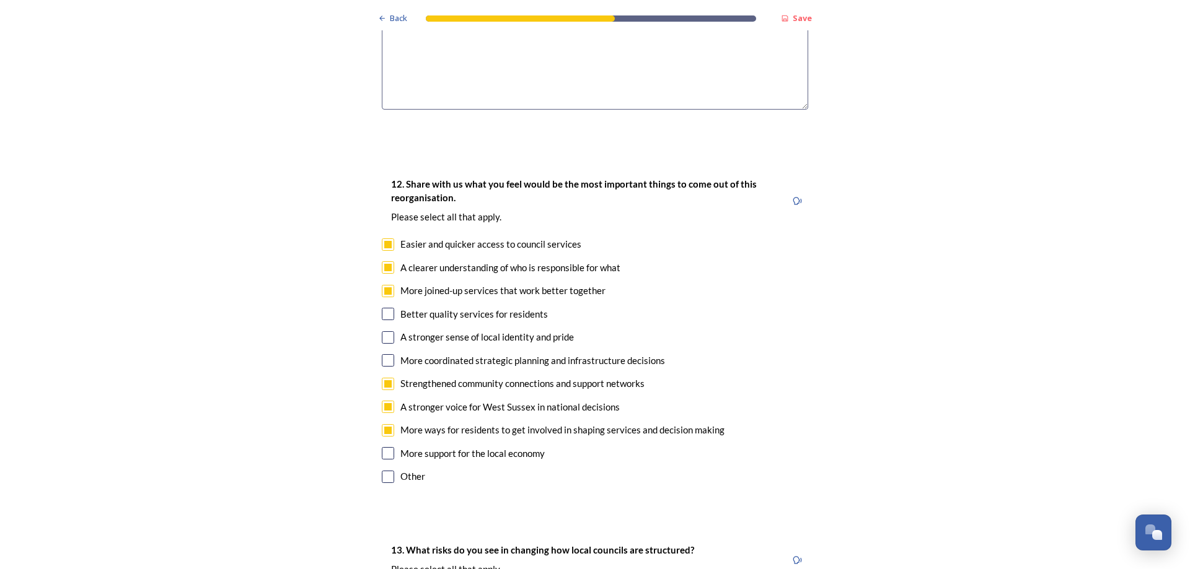
checkbox input "true"
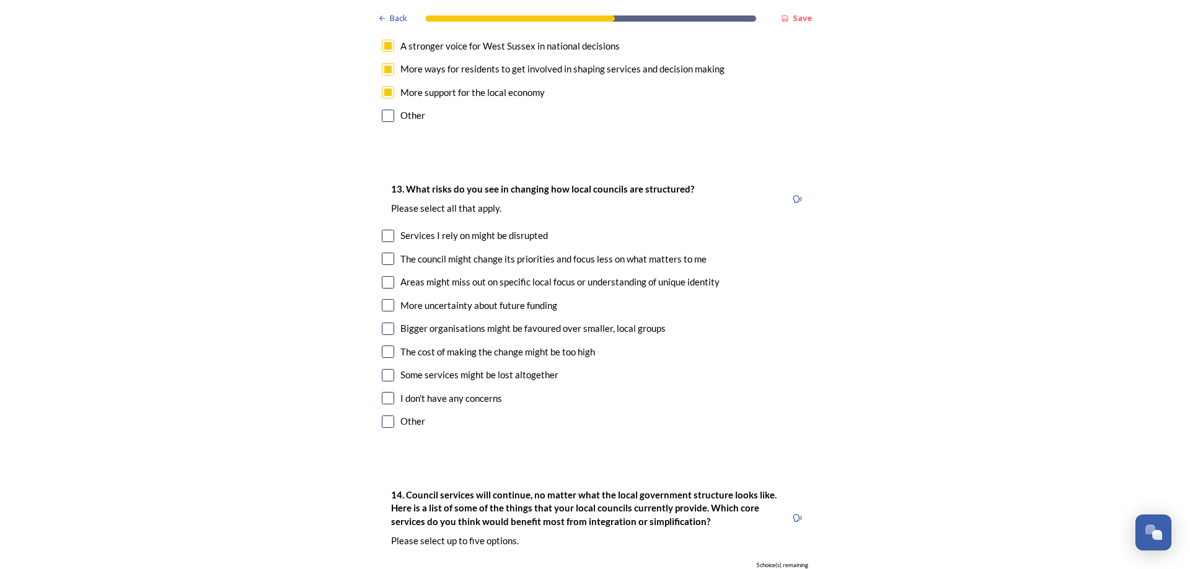
scroll to position [2540, 0]
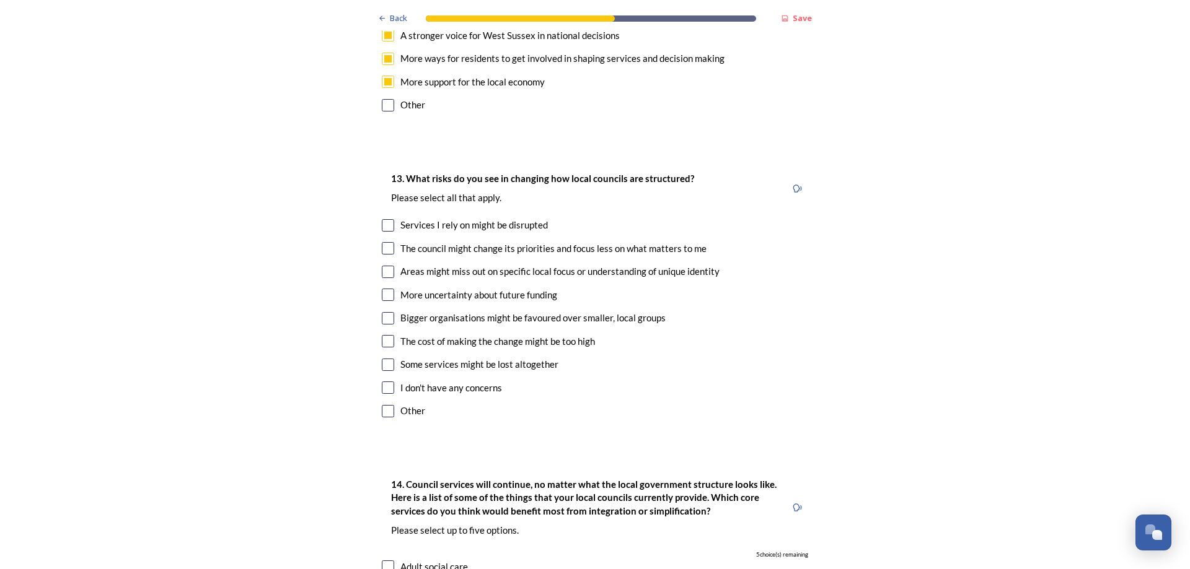
click at [384, 219] on input "checkbox" at bounding box center [388, 225] width 12 height 12
checkbox input "true"
click at [387, 242] on input "checkbox" at bounding box center [388, 248] width 12 height 12
checkbox input "true"
click at [389, 266] on input "checkbox" at bounding box center [388, 272] width 12 height 12
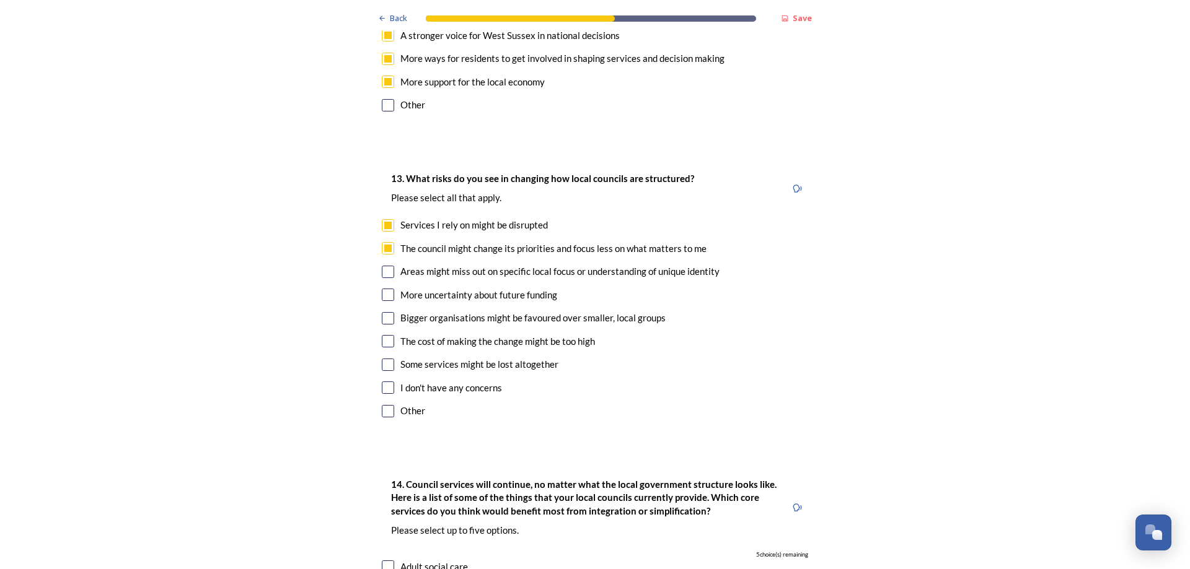
checkbox input "true"
click at [385, 289] on input "checkbox" at bounding box center [388, 295] width 12 height 12
checkbox input "true"
click at [382, 312] on input "checkbox" at bounding box center [388, 318] width 12 height 12
checkbox input "true"
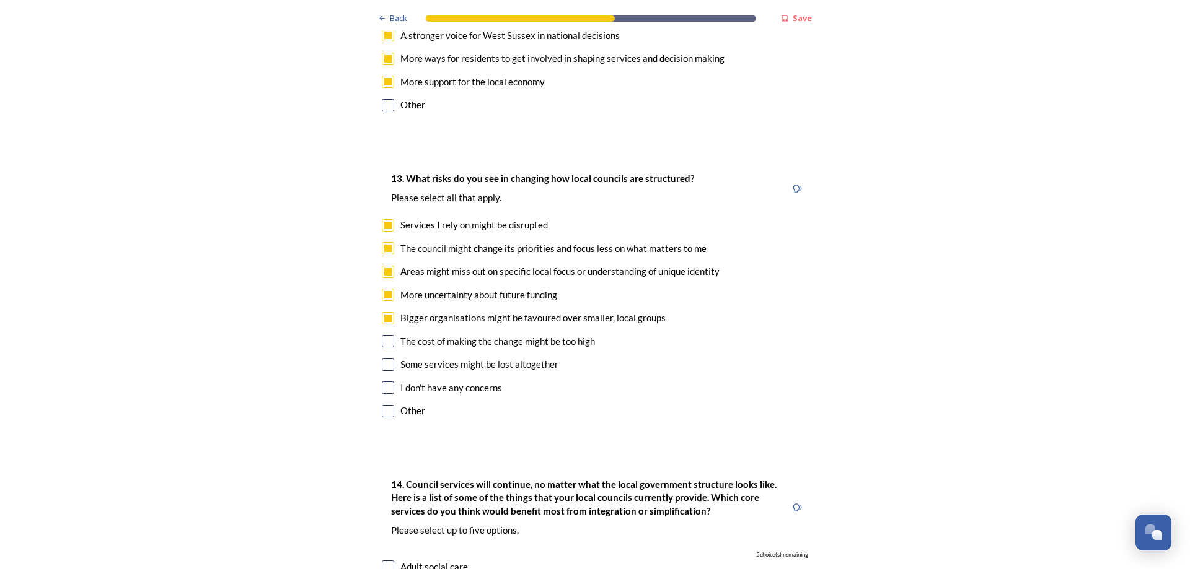
click at [384, 335] on input "checkbox" at bounding box center [388, 341] width 12 height 12
checkbox input "true"
click at [382, 359] on input "checkbox" at bounding box center [388, 365] width 12 height 12
checkbox input "true"
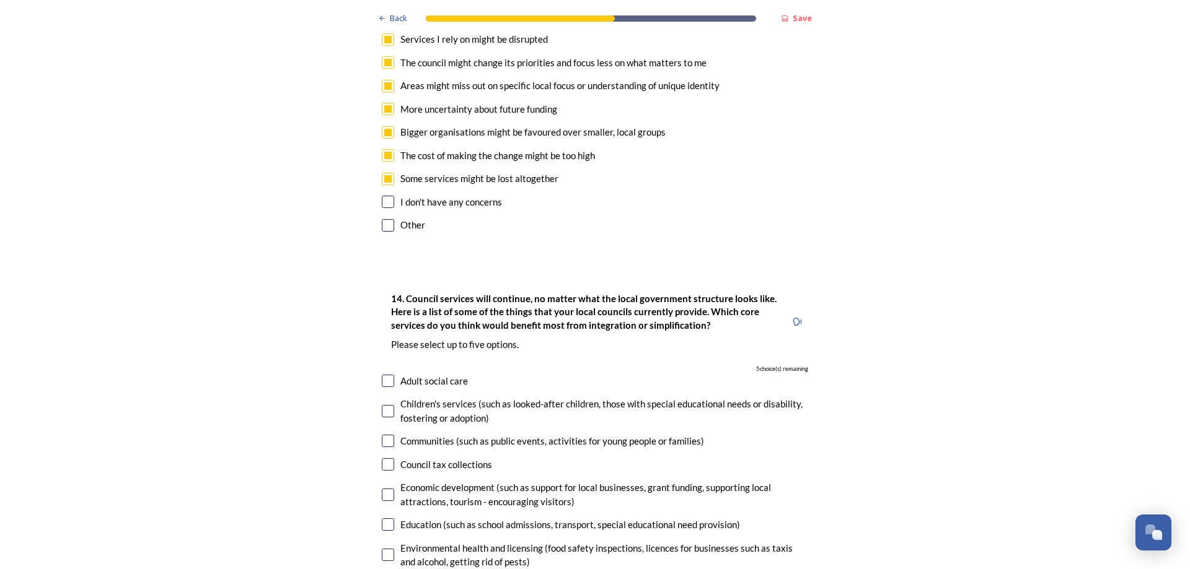
scroll to position [2850, 0]
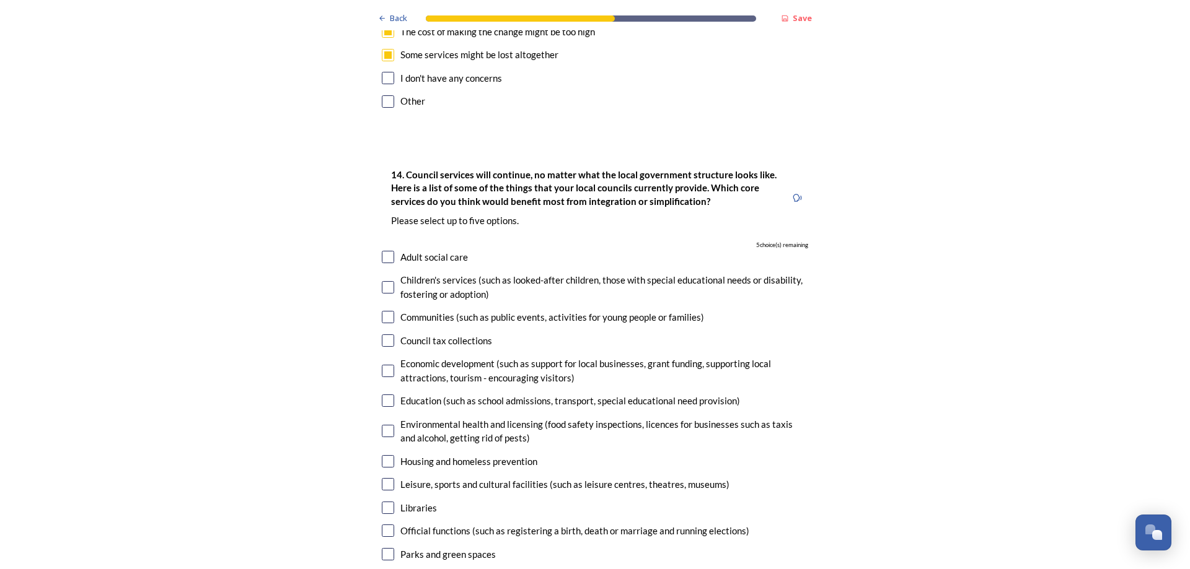
click at [384, 251] on input "checkbox" at bounding box center [388, 257] width 12 height 12
checkbox input "true"
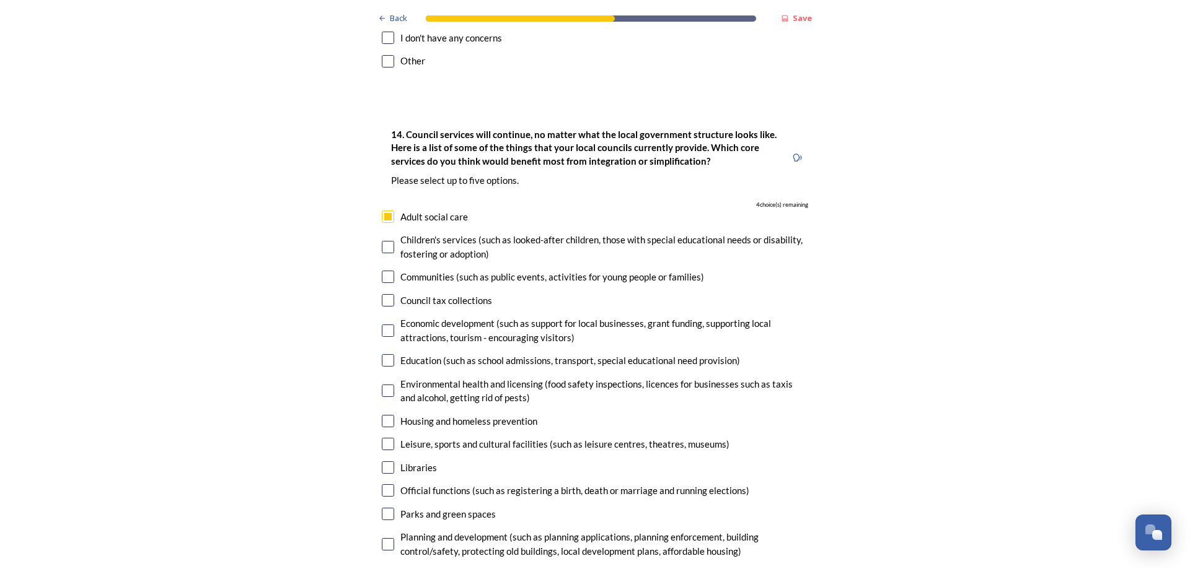
scroll to position [2912, 0]
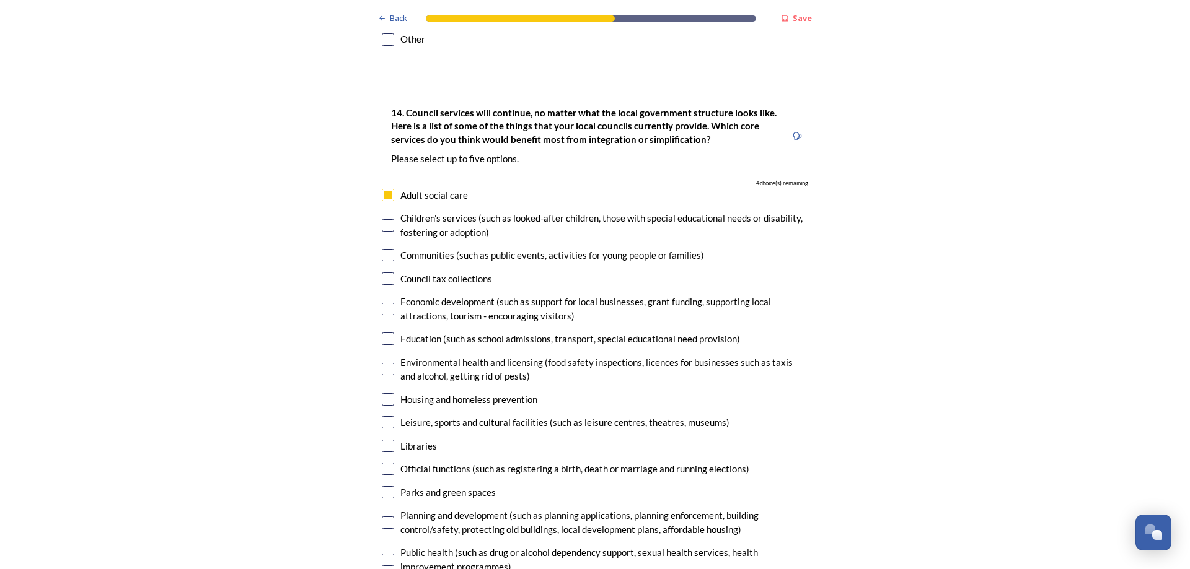
click at [385, 273] on input "checkbox" at bounding box center [388, 279] width 12 height 12
checkbox input "true"
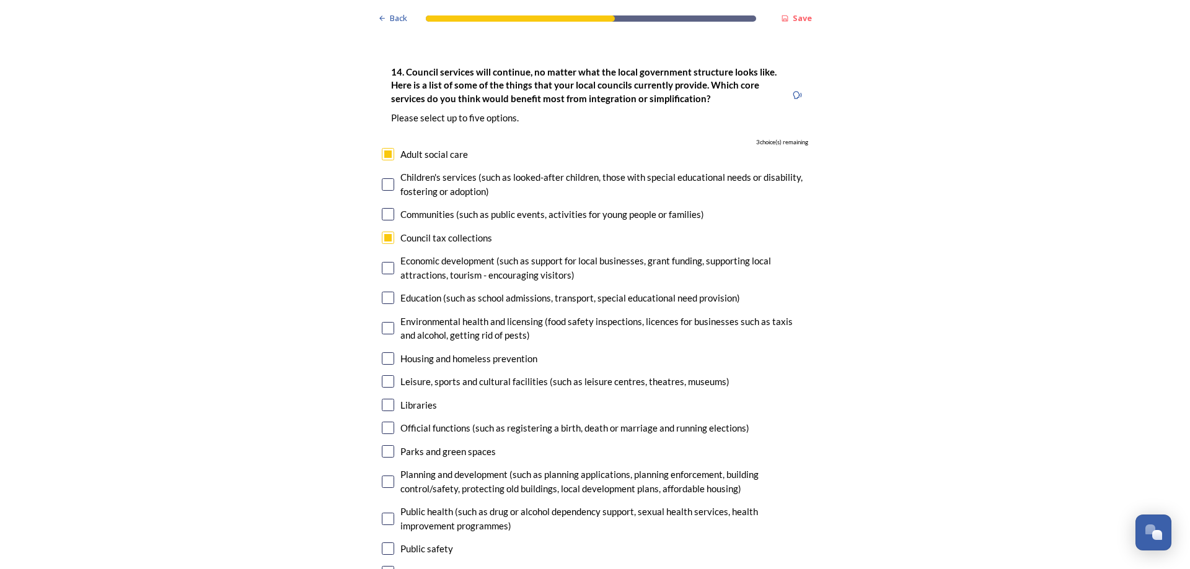
scroll to position [2974, 0]
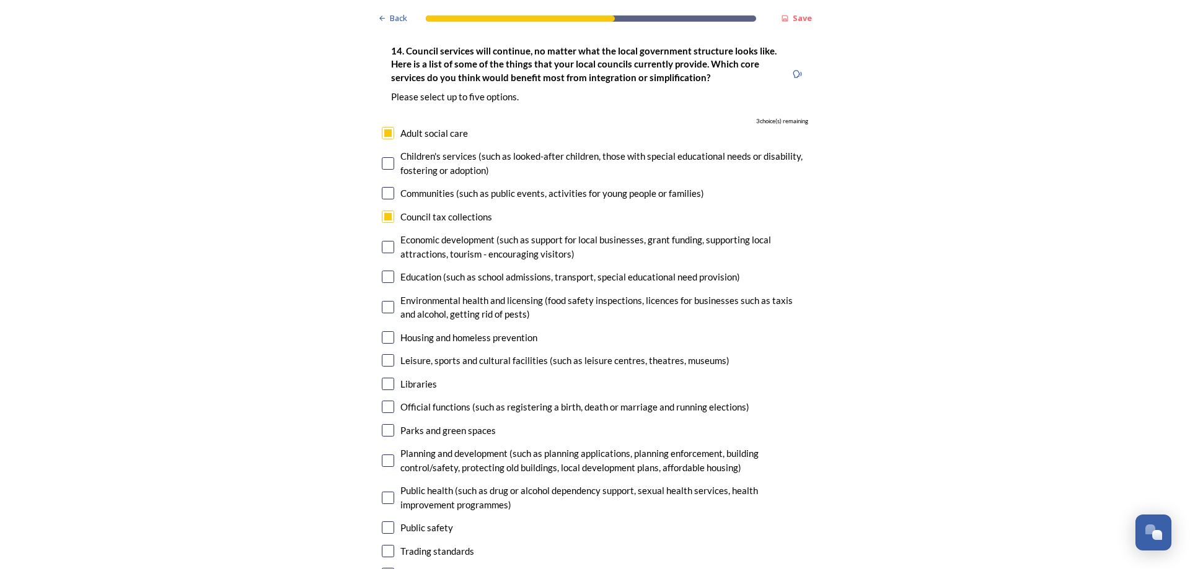
click at [386, 331] on input "checkbox" at bounding box center [388, 337] width 12 height 12
checkbox input "true"
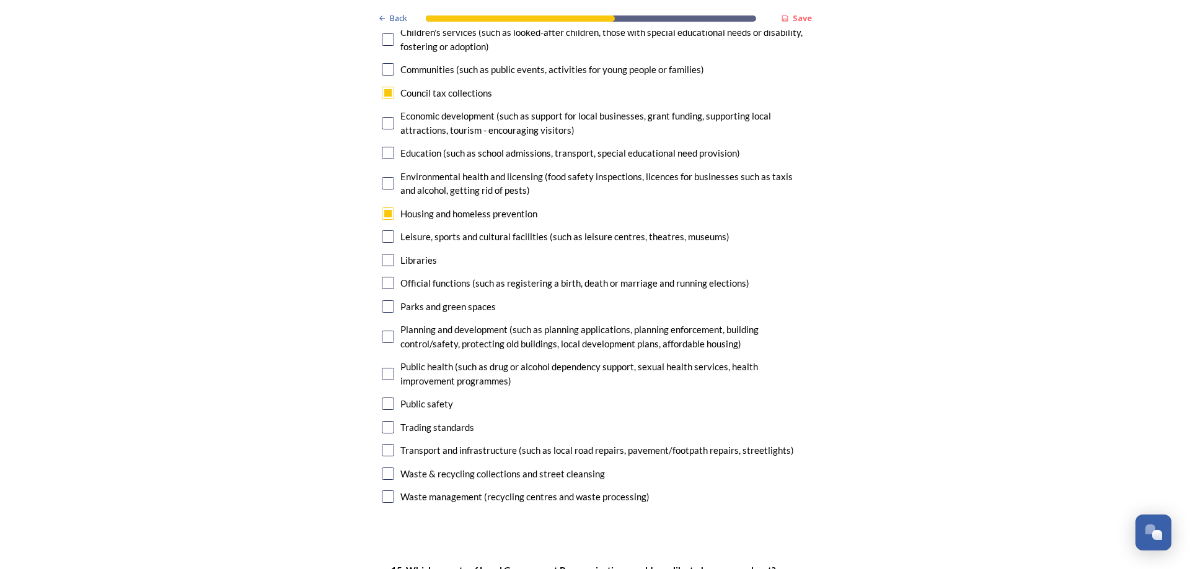
click at [384, 368] on input "checkbox" at bounding box center [388, 374] width 12 height 12
checkbox input "true"
click at [384, 444] on input "checkbox" at bounding box center [388, 450] width 12 height 12
checkbox input "true"
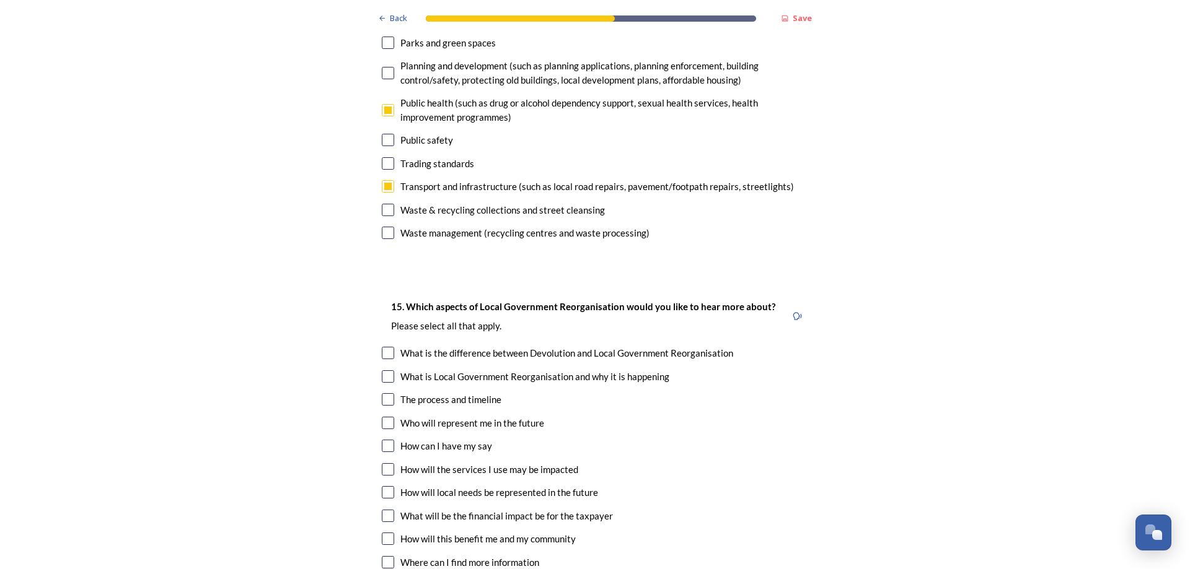
scroll to position [3408, 0]
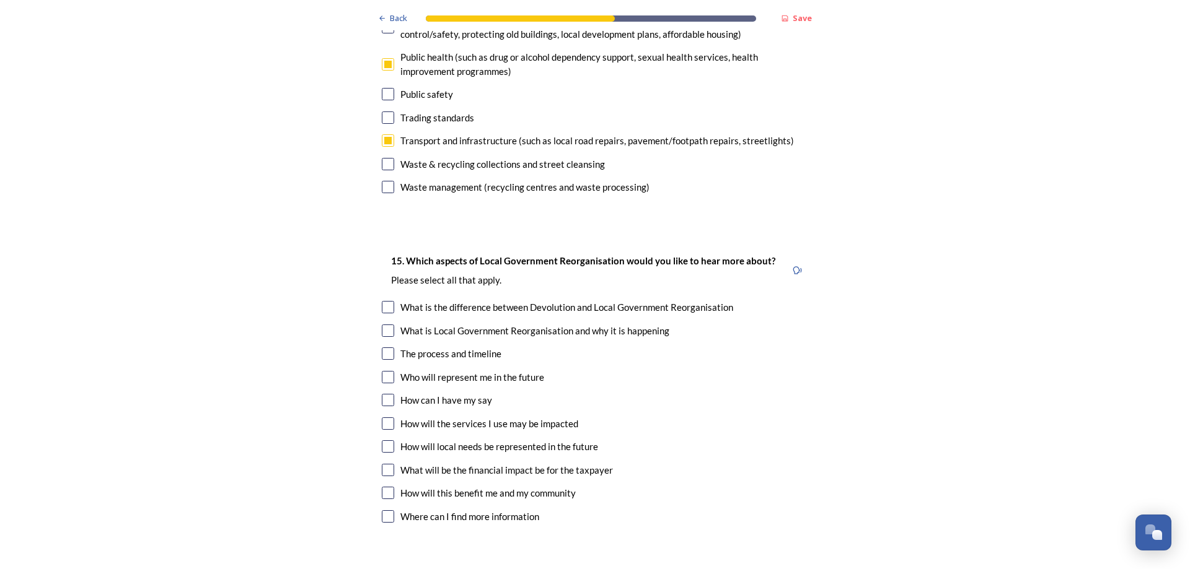
click at [385, 158] on input "checkbox" at bounding box center [388, 164] width 12 height 12
click at [386, 158] on input "checkbox" at bounding box center [388, 164] width 12 height 12
checkbox input "false"
click at [390, 301] on div "What is the difference between Devolution and Local Government Reorganisation" at bounding box center [595, 308] width 426 height 14
checkbox input "true"
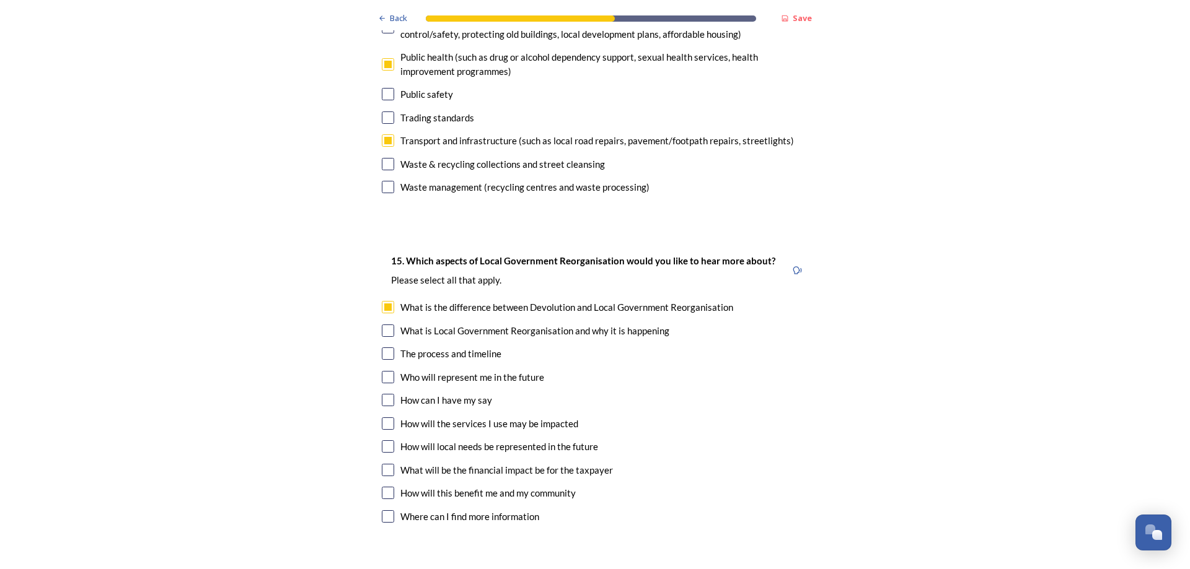
click at [386, 348] on input "checkbox" at bounding box center [388, 354] width 12 height 12
checkbox input "true"
click at [385, 418] on input "checkbox" at bounding box center [388, 424] width 12 height 12
checkbox input "true"
click at [383, 464] on input "checkbox" at bounding box center [388, 470] width 12 height 12
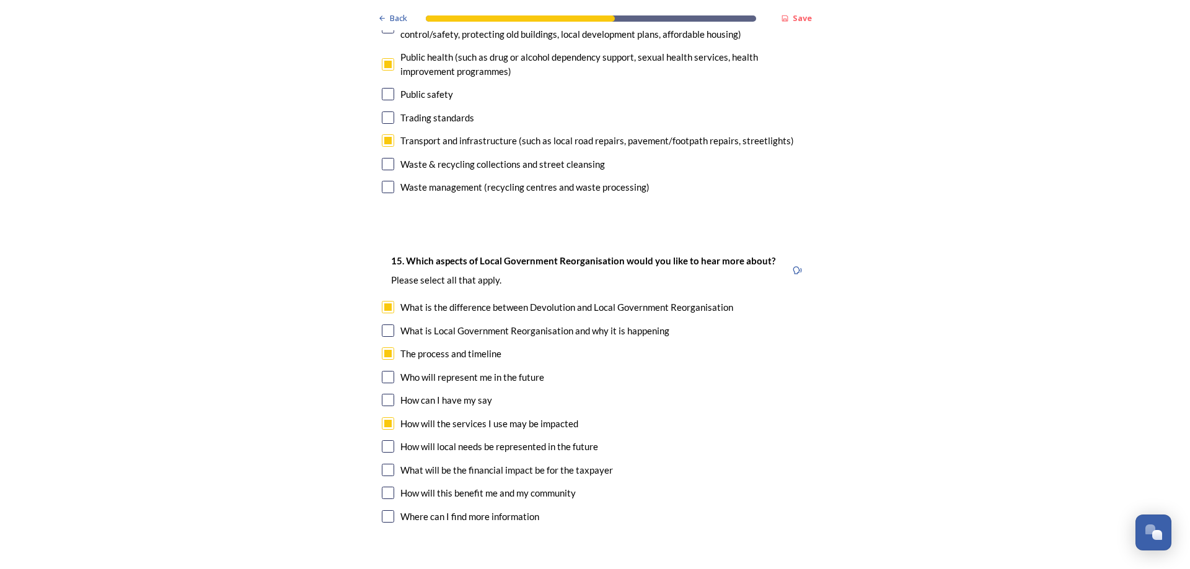
checkbox input "true"
click at [385, 487] on input "checkbox" at bounding box center [388, 493] width 12 height 12
checkbox input "true"
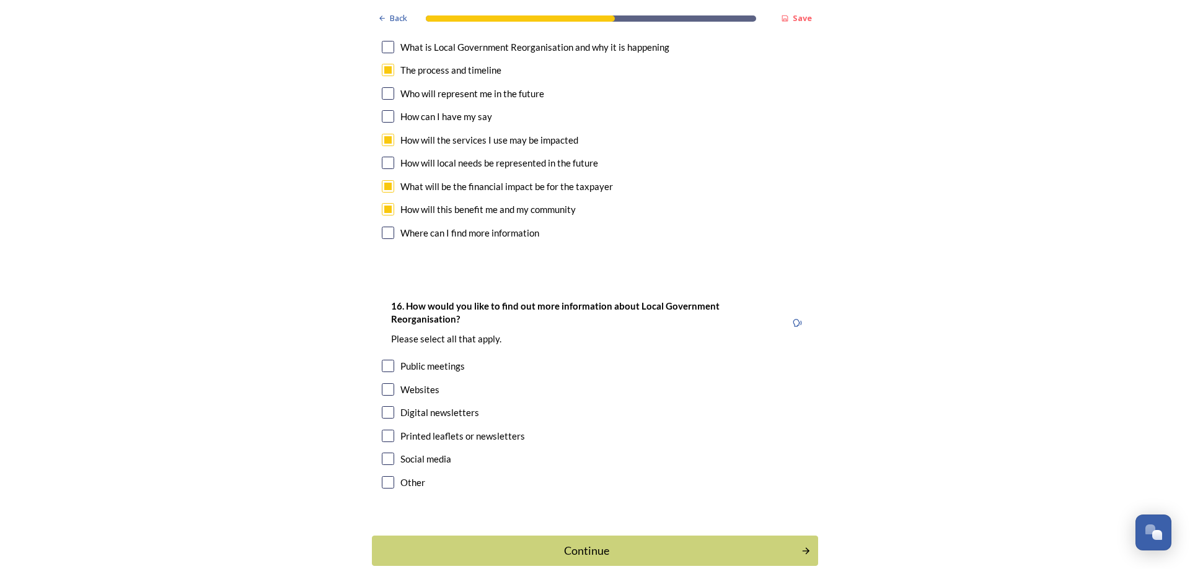
scroll to position [3696, 0]
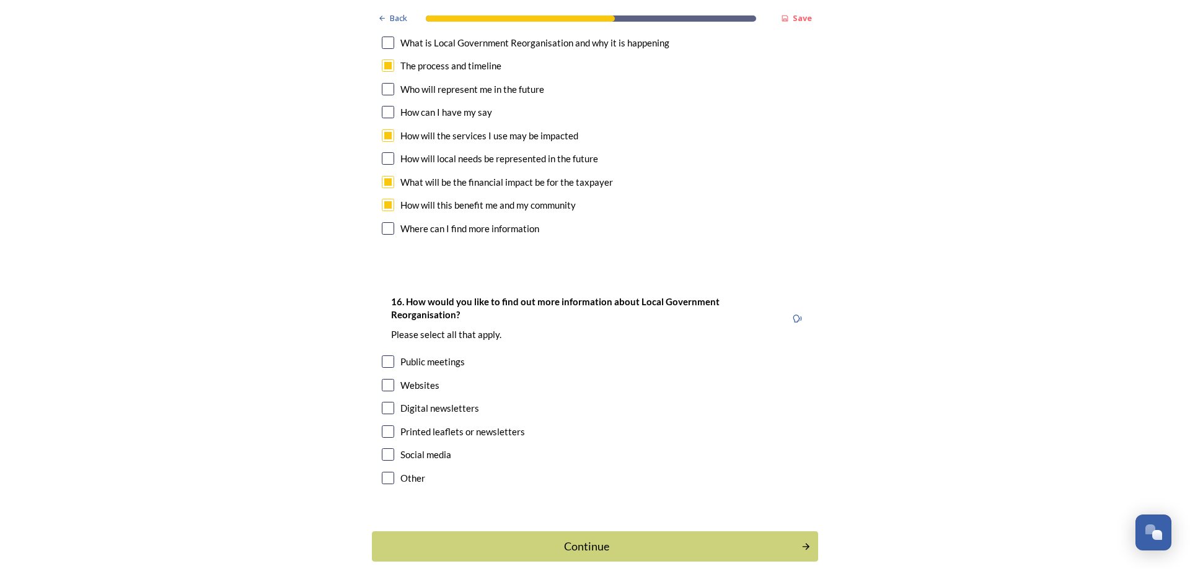
click at [382, 402] on input "checkbox" at bounding box center [388, 408] width 12 height 12
checkbox input "true"
click at [384, 356] on input "checkbox" at bounding box center [388, 362] width 12 height 12
checkbox input "true"
click at [577, 538] on div "Continue" at bounding box center [587, 546] width 416 height 17
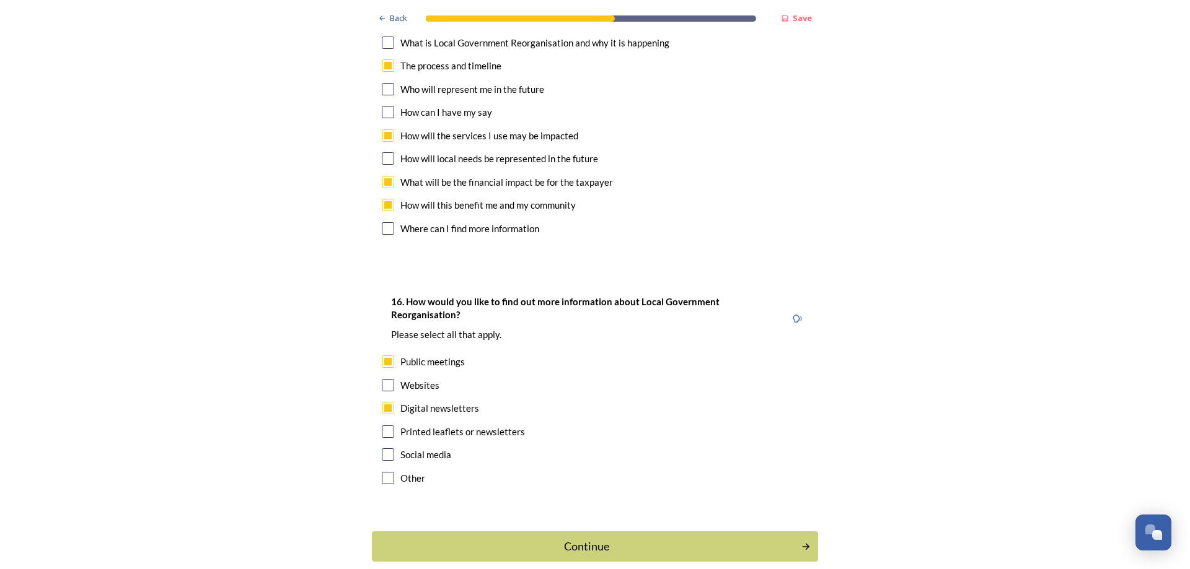
scroll to position [0, 0]
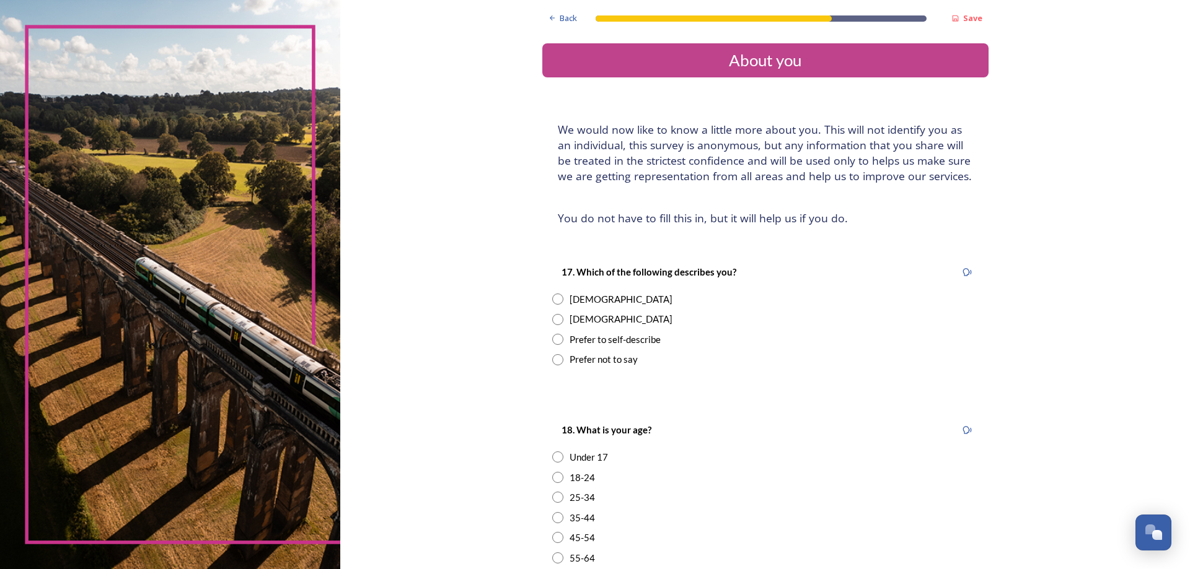
click at [554, 299] on input "radio" at bounding box center [557, 299] width 11 height 11
radio input "true"
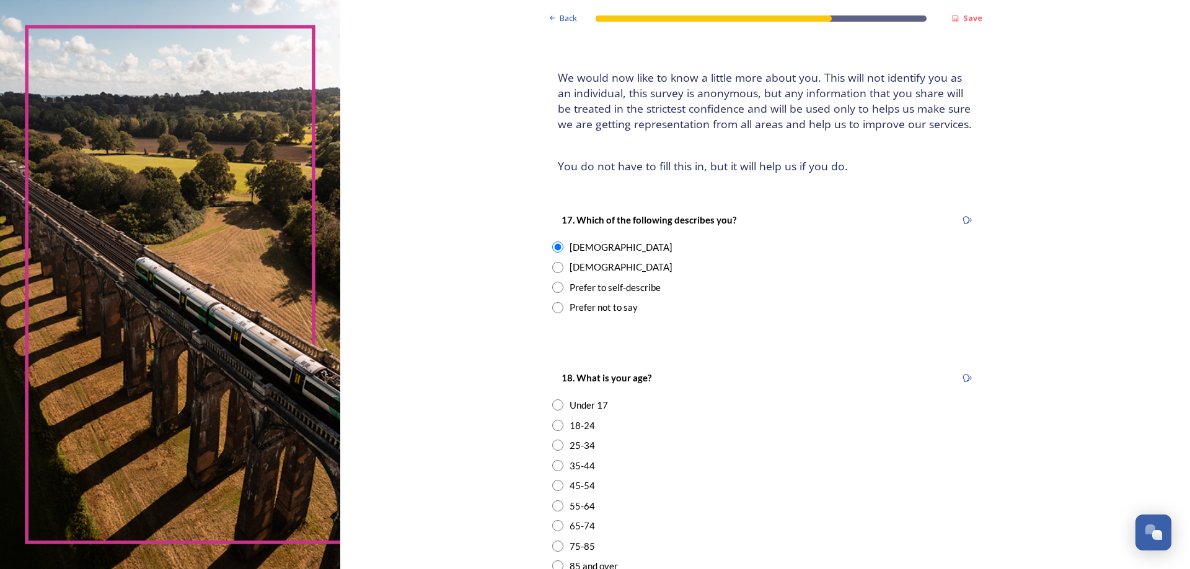
scroll to position [248, 0]
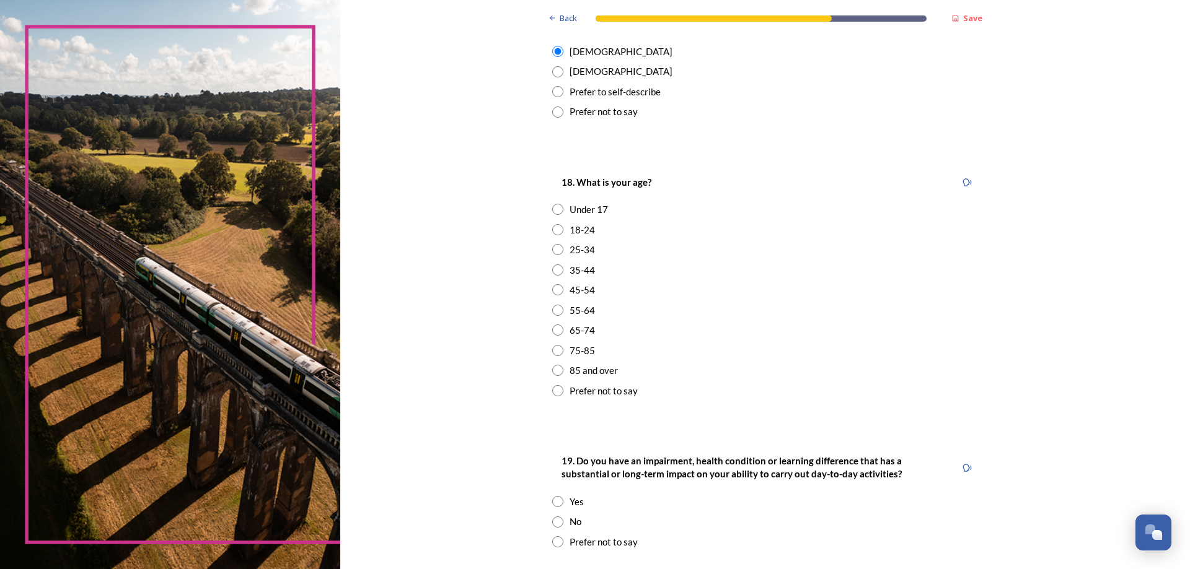
click at [557, 270] on input "radio" at bounding box center [557, 270] width 11 height 11
radio input "true"
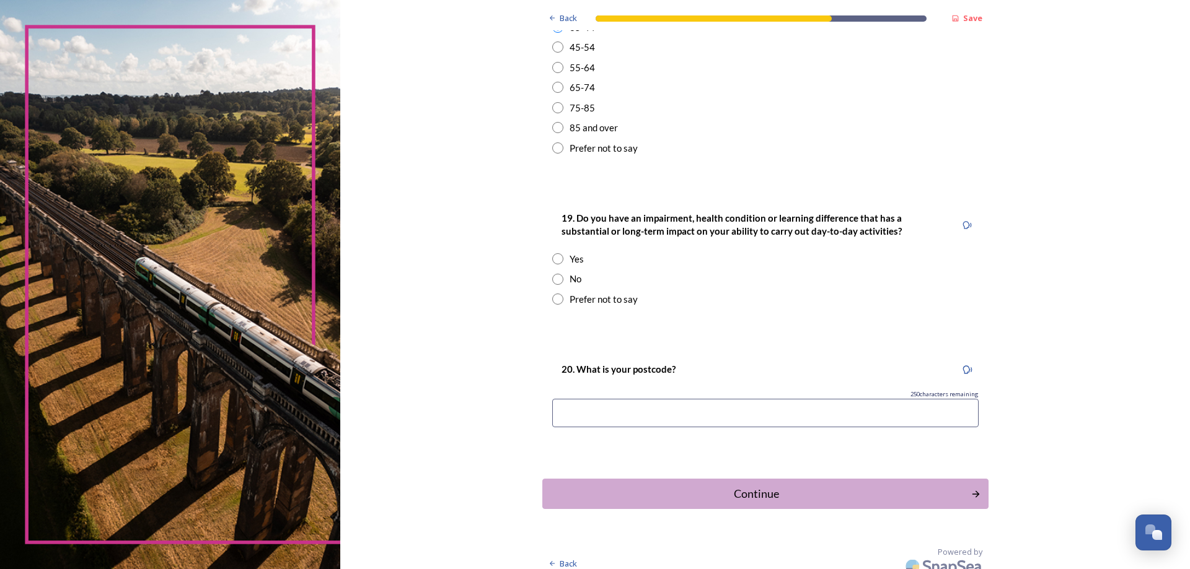
scroll to position [496, 0]
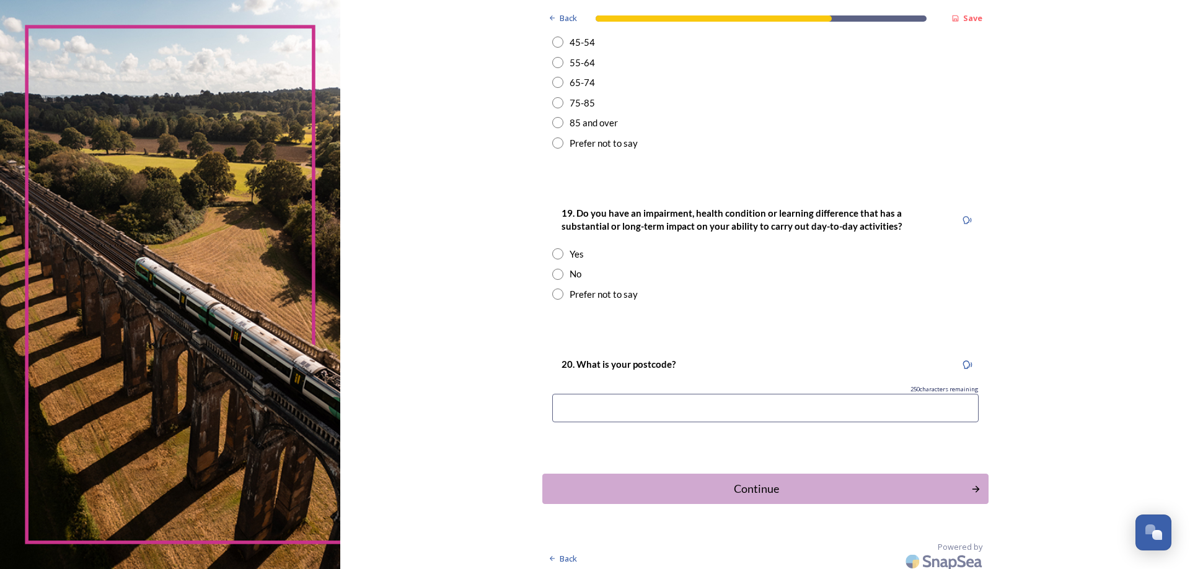
click at [553, 274] on input "radio" at bounding box center [557, 274] width 11 height 11
radio input "true"
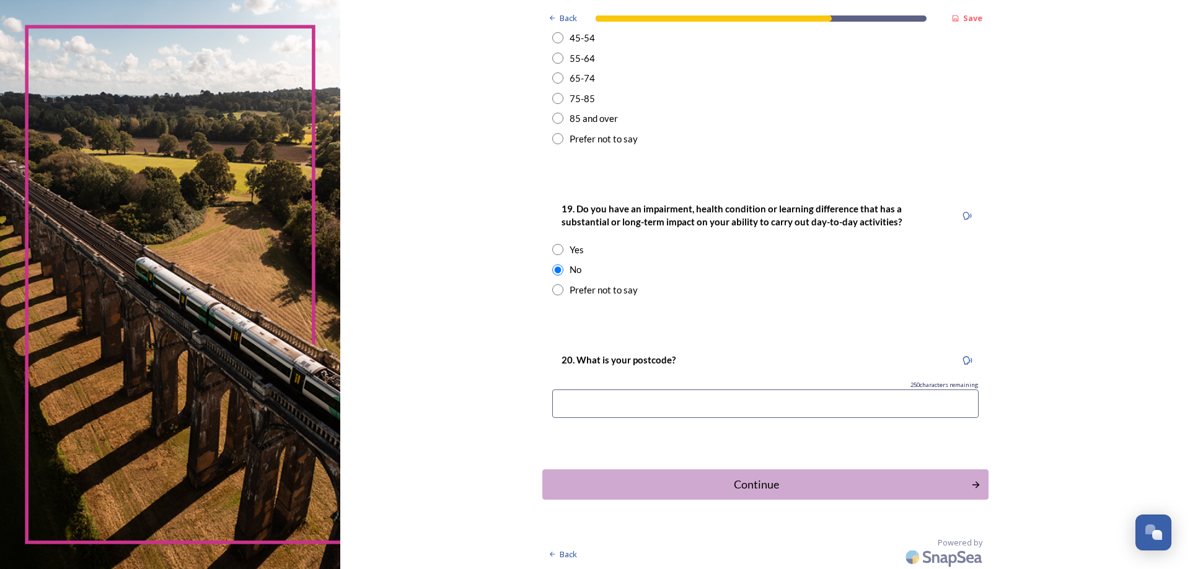
scroll to position [502, 0]
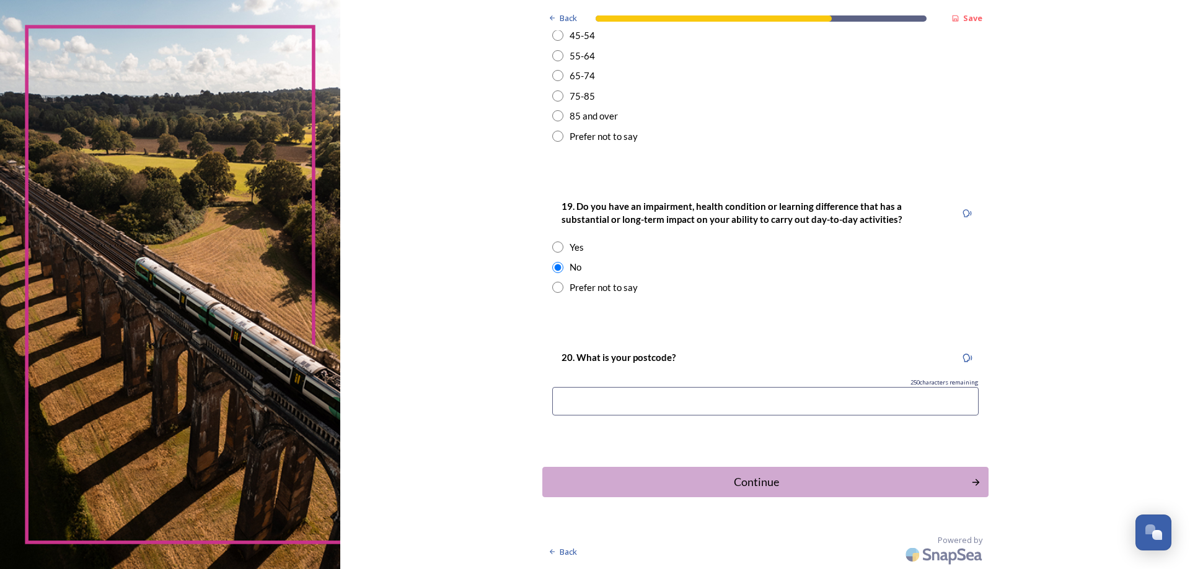
click at [598, 405] on input at bounding box center [765, 401] width 426 height 29
type input "BN14 9BY"
click at [782, 488] on div "Continue" at bounding box center [755, 482] width 419 height 17
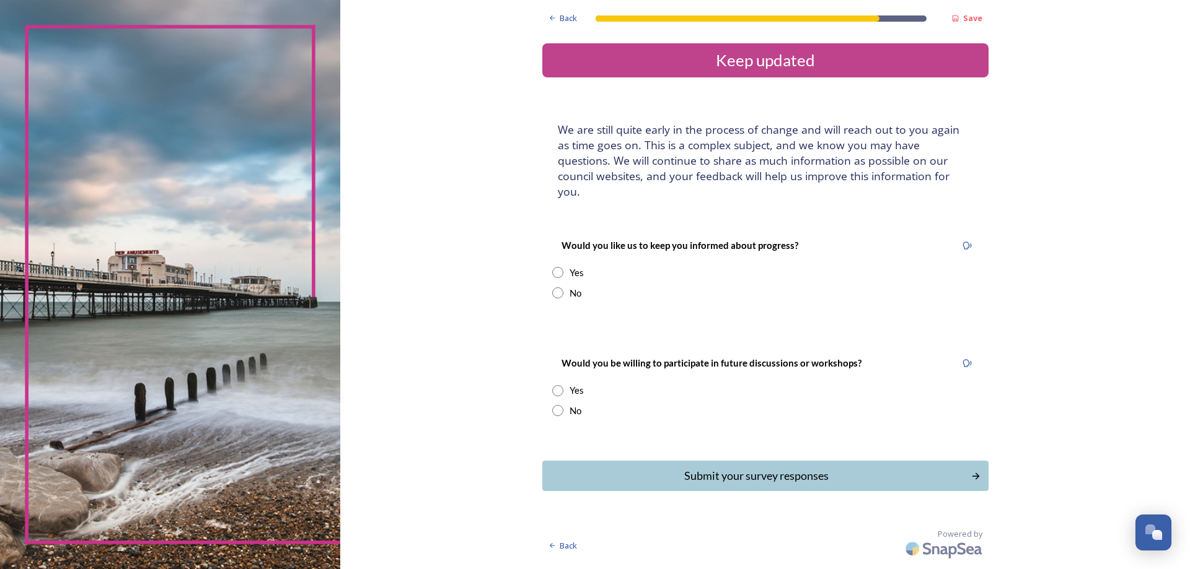
click at [559, 267] on input "radio" at bounding box center [557, 272] width 11 height 11
radio input "true"
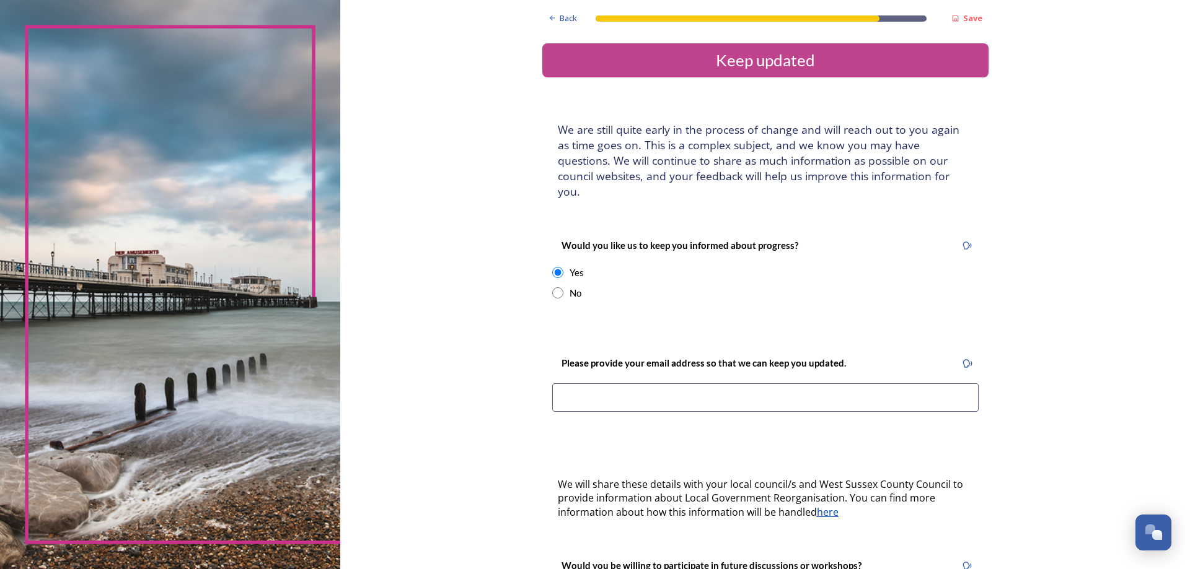
click at [554, 287] on input "radio" at bounding box center [557, 292] width 11 height 11
radio input "true"
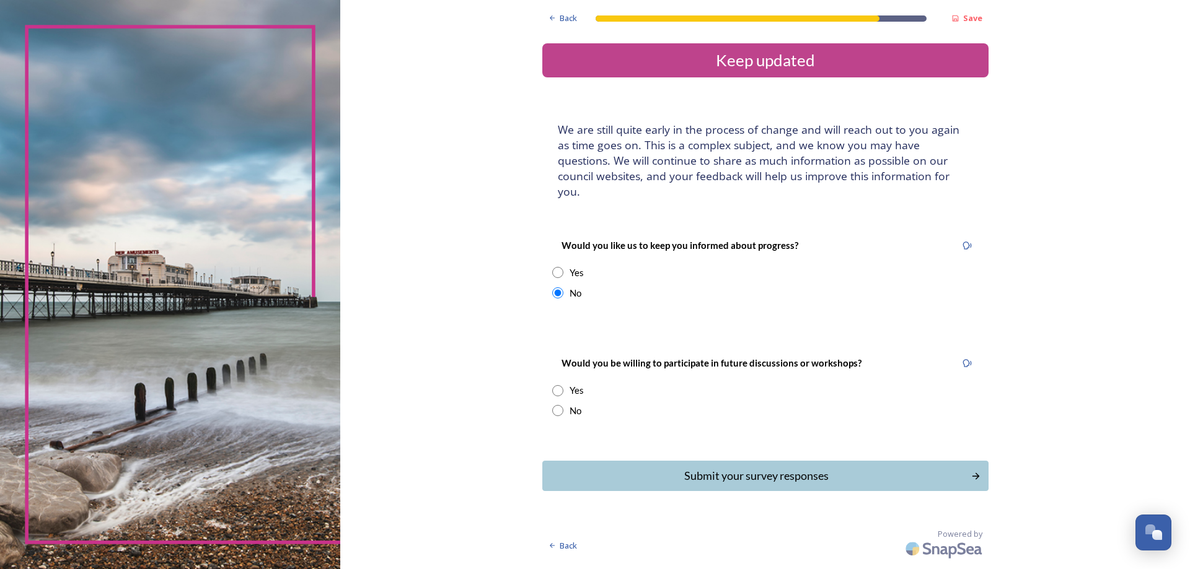
click at [558, 405] on input "radio" at bounding box center [557, 410] width 11 height 11
radio input "true"
click at [814, 468] on div "Submit your survey responses" at bounding box center [755, 476] width 419 height 17
